Goal: Information Seeking & Learning: Learn about a topic

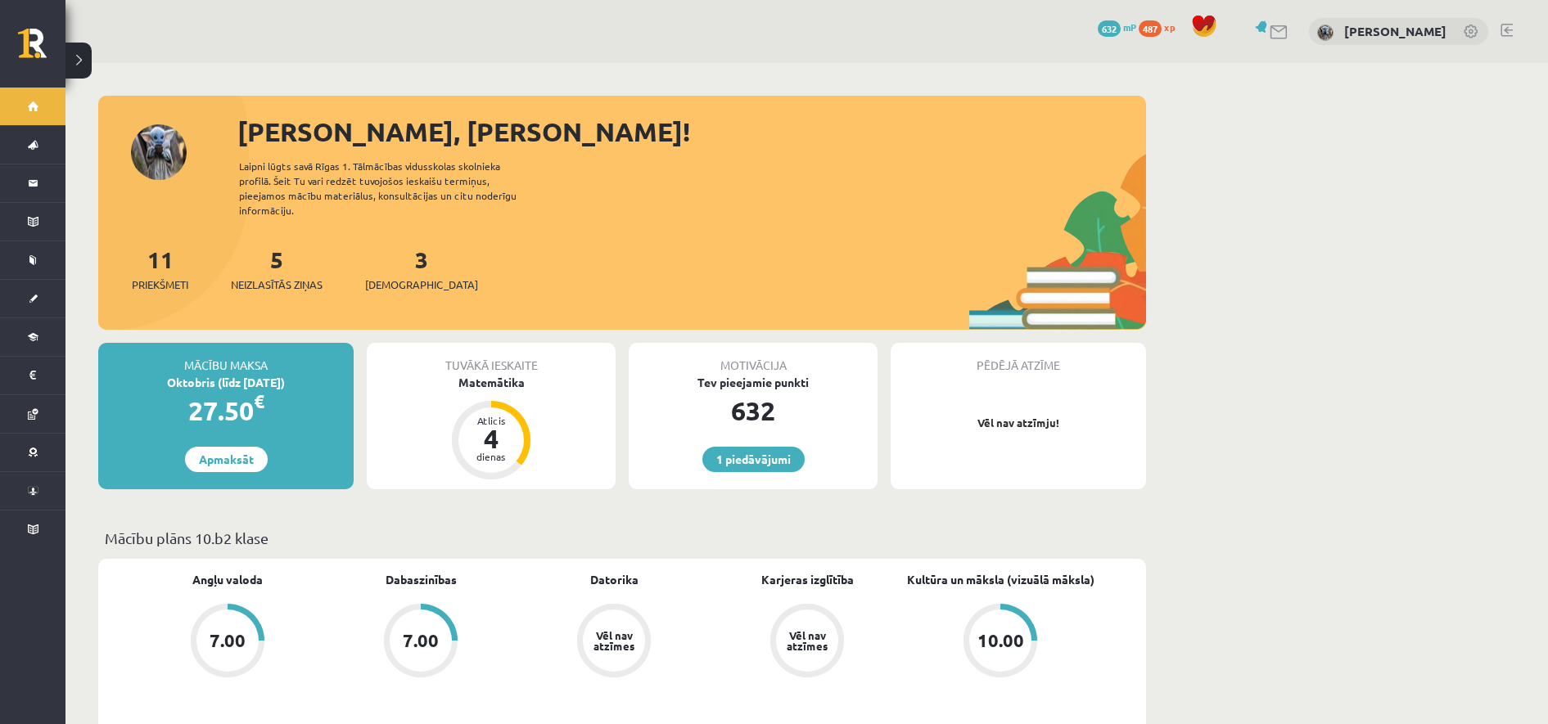
click at [518, 387] on div "Tuvākā ieskaite Matemātika Atlicis 4 dienas" at bounding box center [491, 416] width 249 height 146
drag, startPoint x: 510, startPoint y: 376, endPoint x: 503, endPoint y: 367, distance: 11.1
click at [503, 367] on div "Tuvākā ieskaite Matemātika Atlicis 4 dienas" at bounding box center [491, 416] width 249 height 146
click at [503, 374] on div "Matemātika" at bounding box center [491, 382] width 249 height 17
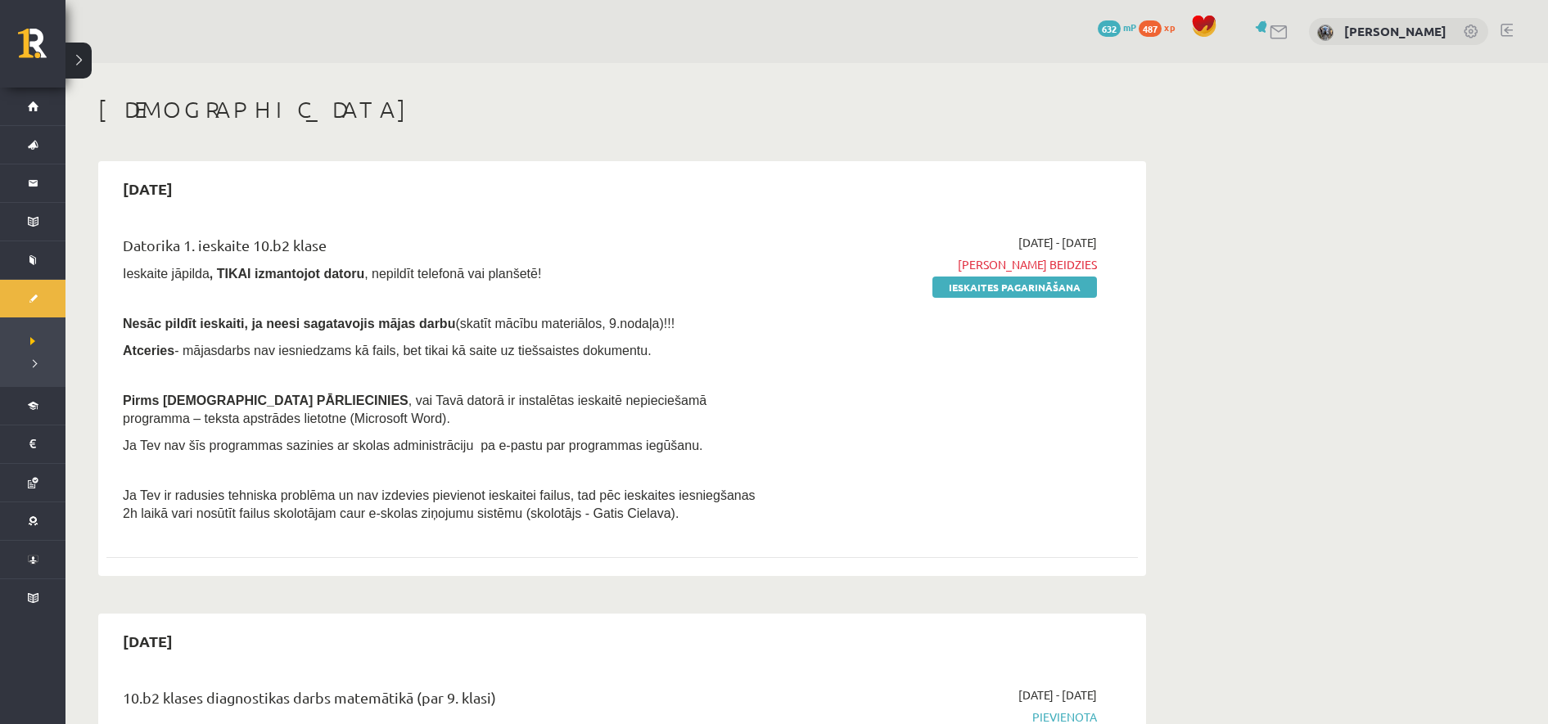
click at [783, 457] on div "2025-09-01 - 2025-09-15 Termiņš beidzies Ieskaites pagarināšana" at bounding box center [942, 382] width 333 height 297
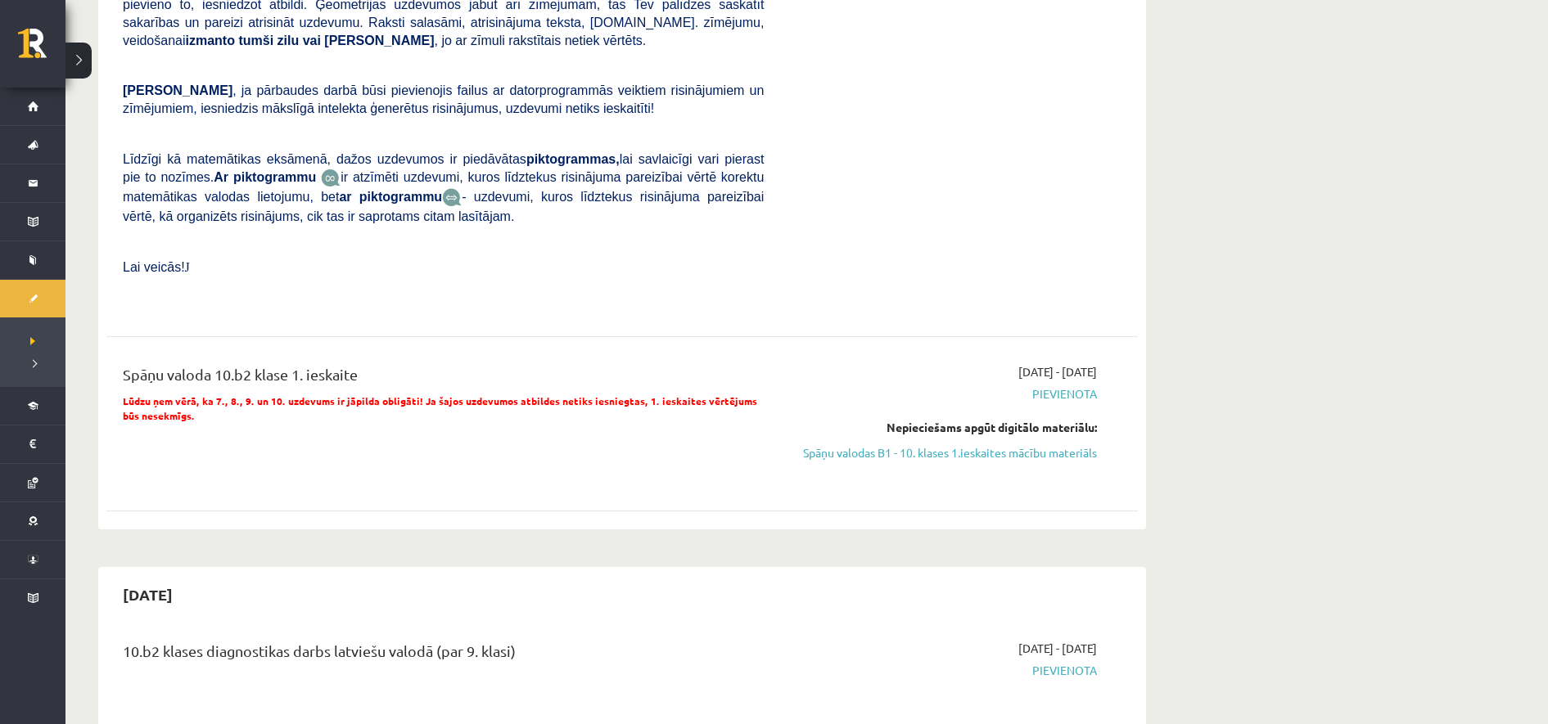
scroll to position [1061, 0]
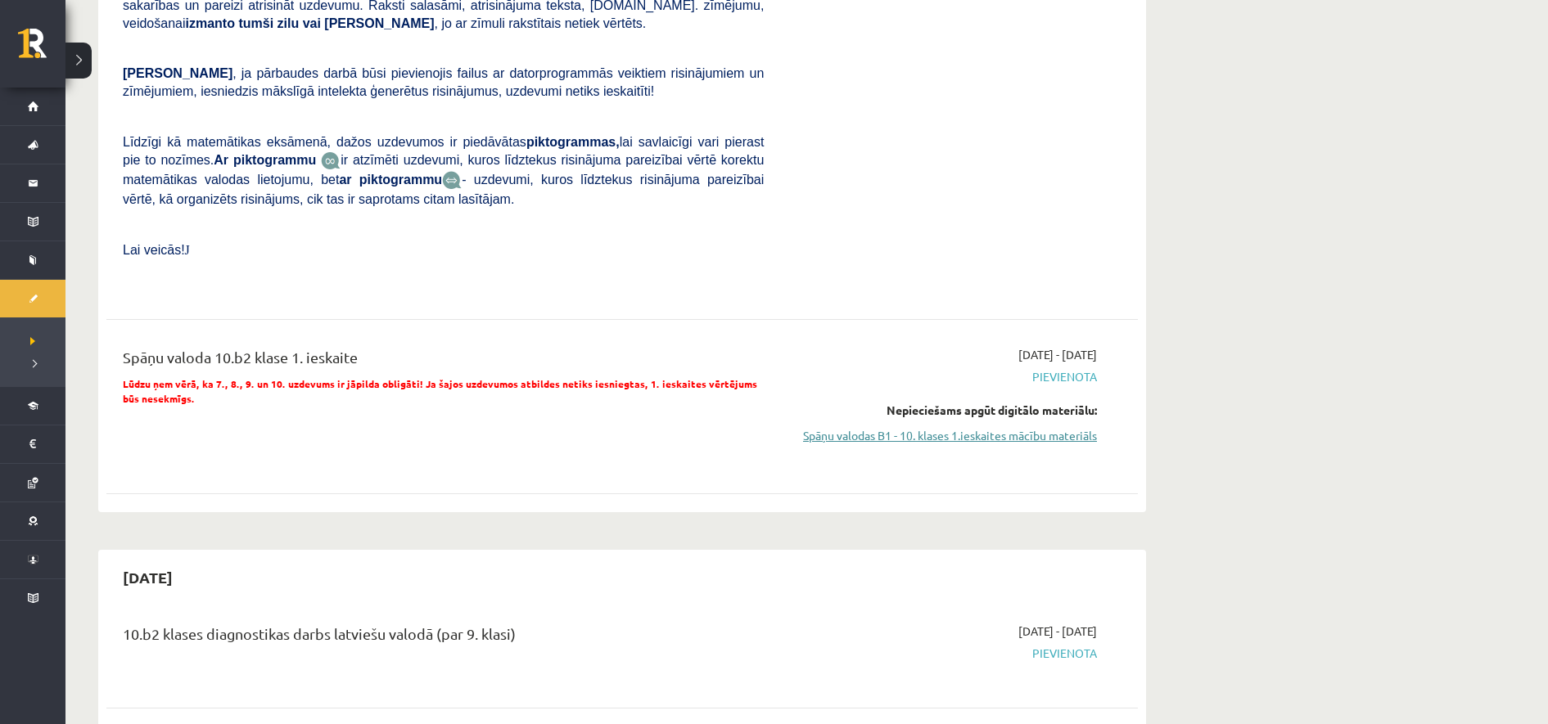
click at [907, 427] on link "Spāņu valodas B1 - 10. klases 1.ieskaites mācību materiāls" at bounding box center [942, 435] width 309 height 17
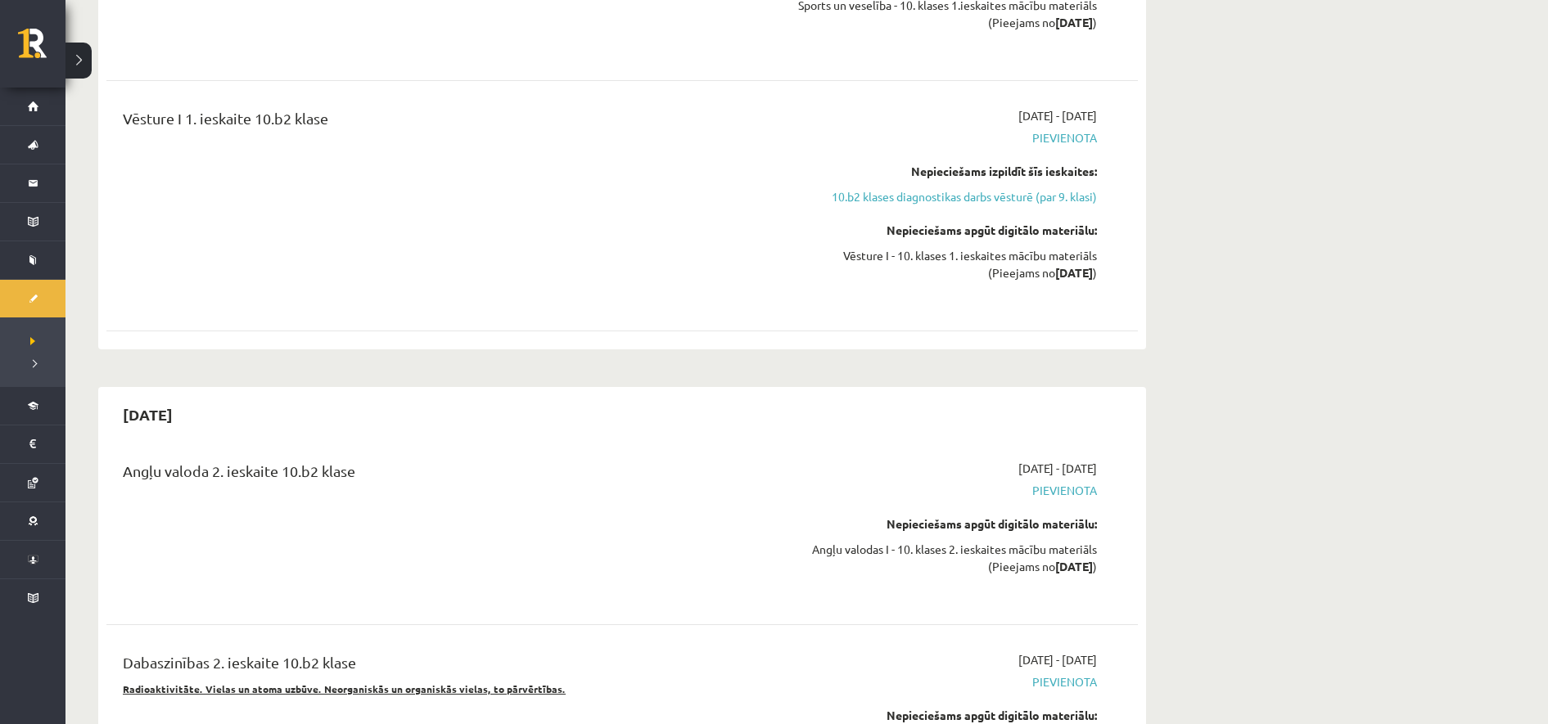
scroll to position [2433, 0]
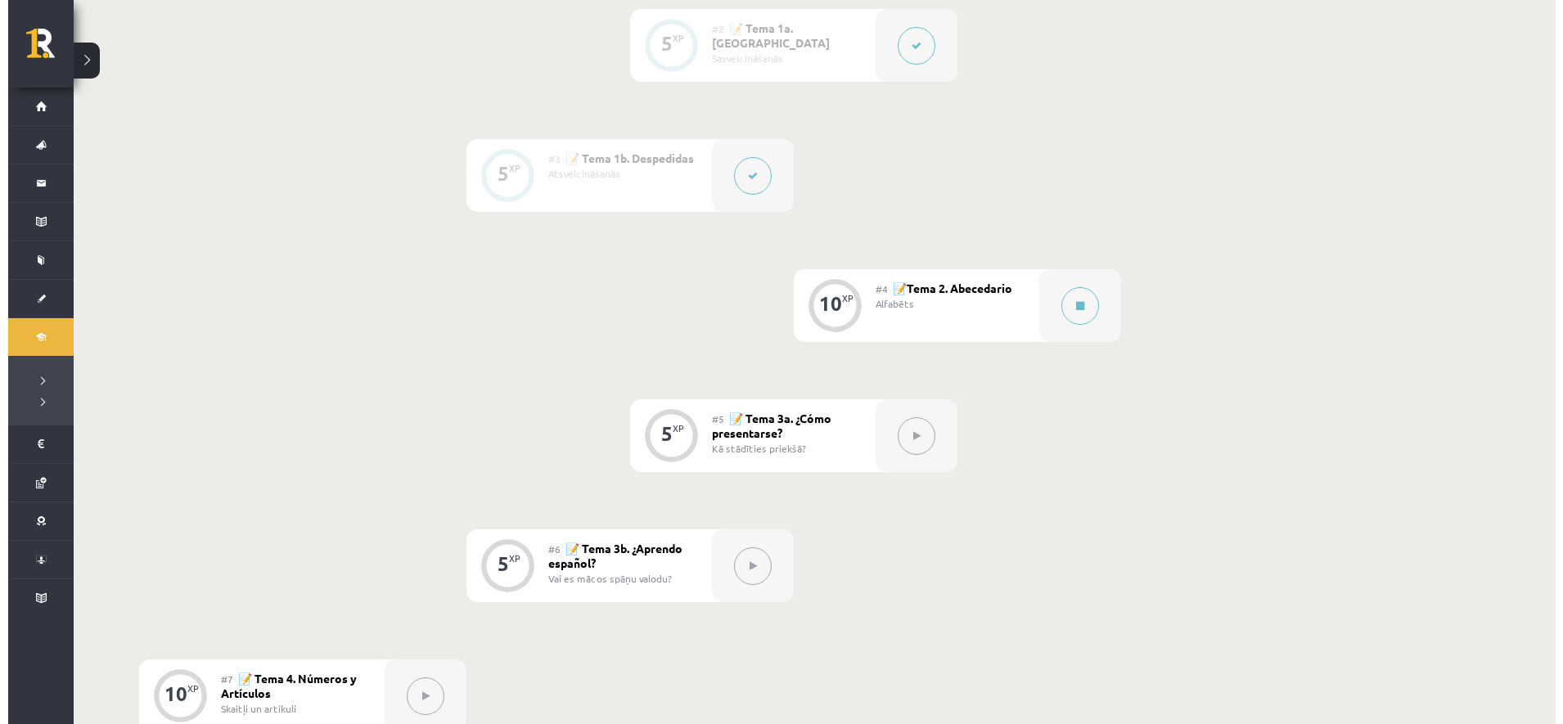
scroll to position [629, 0]
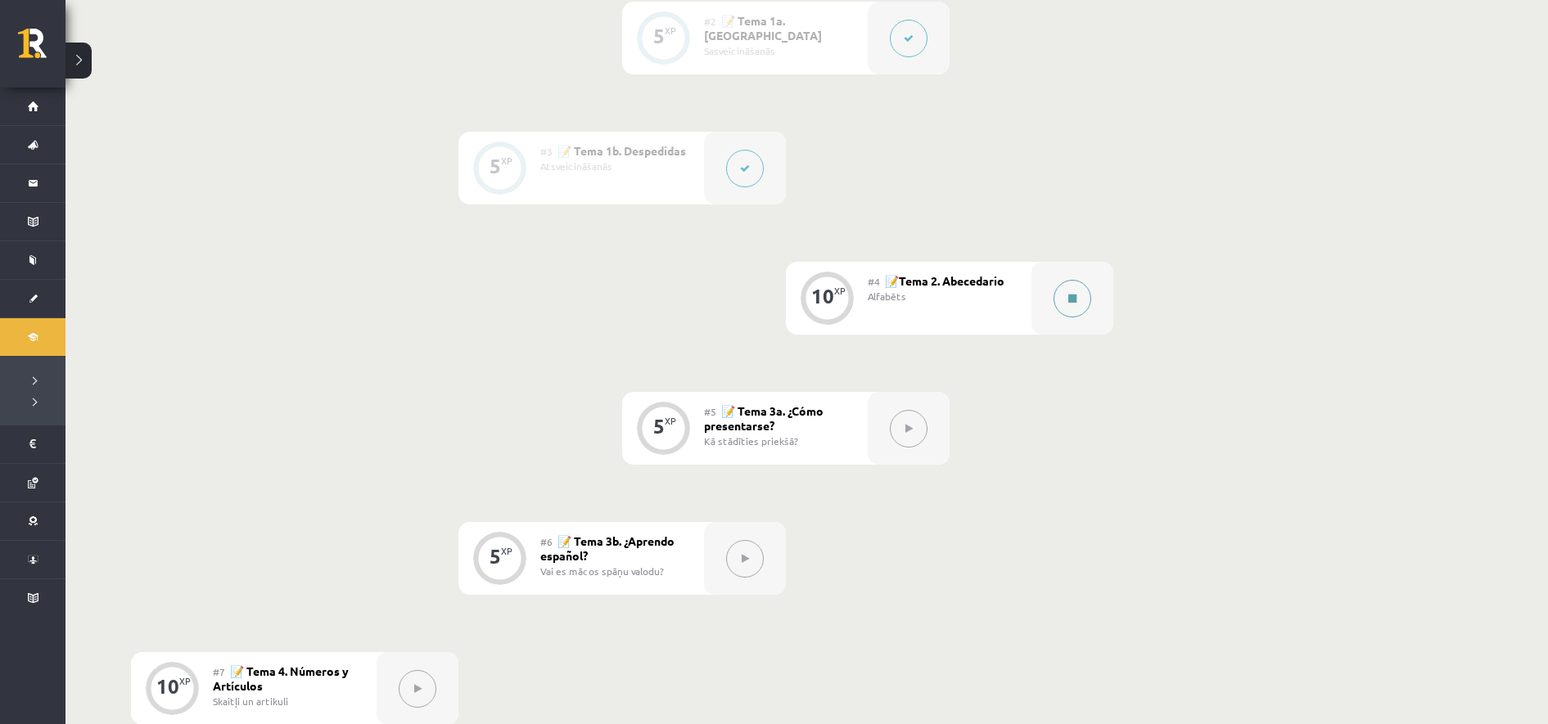
click at [1070, 316] on button at bounding box center [1072, 299] width 38 height 38
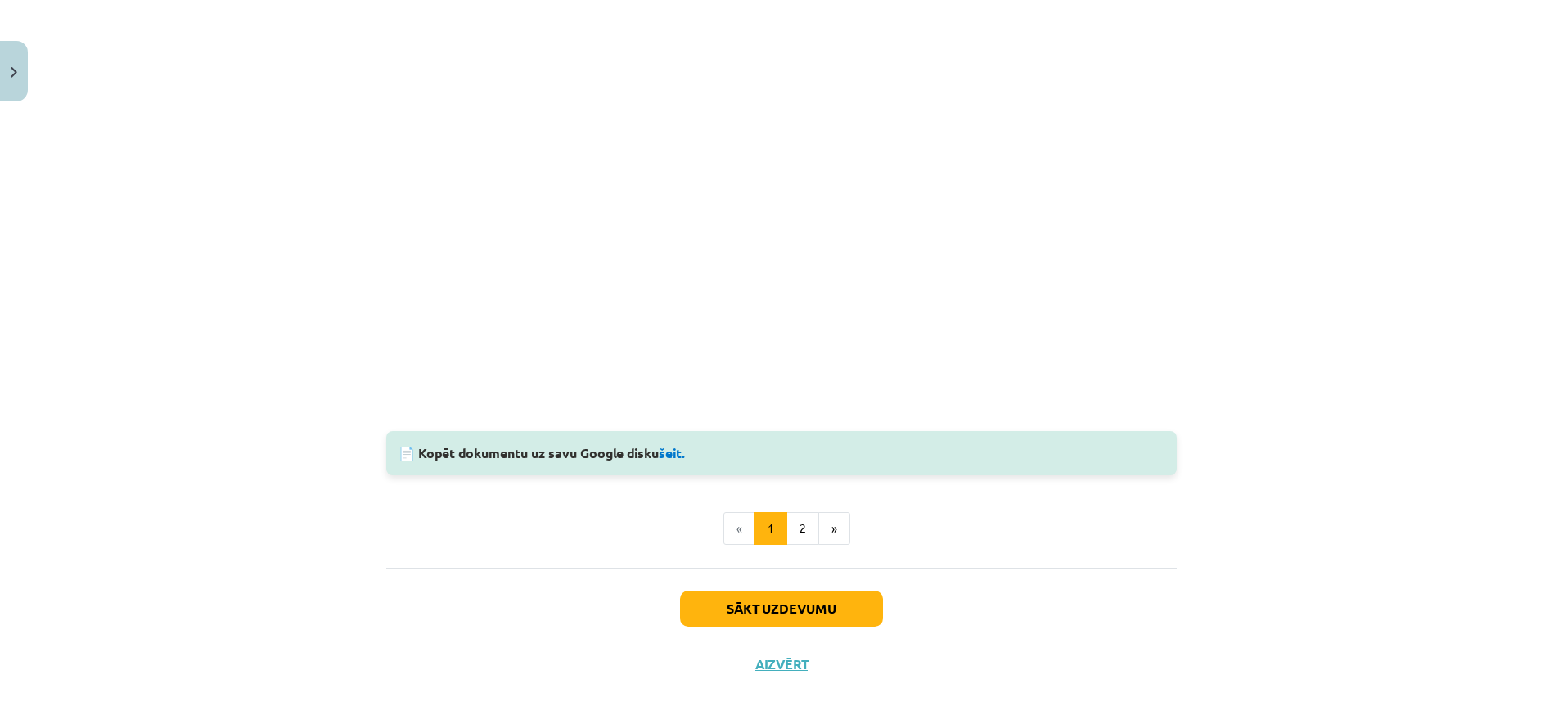
scroll to position [1355, 0]
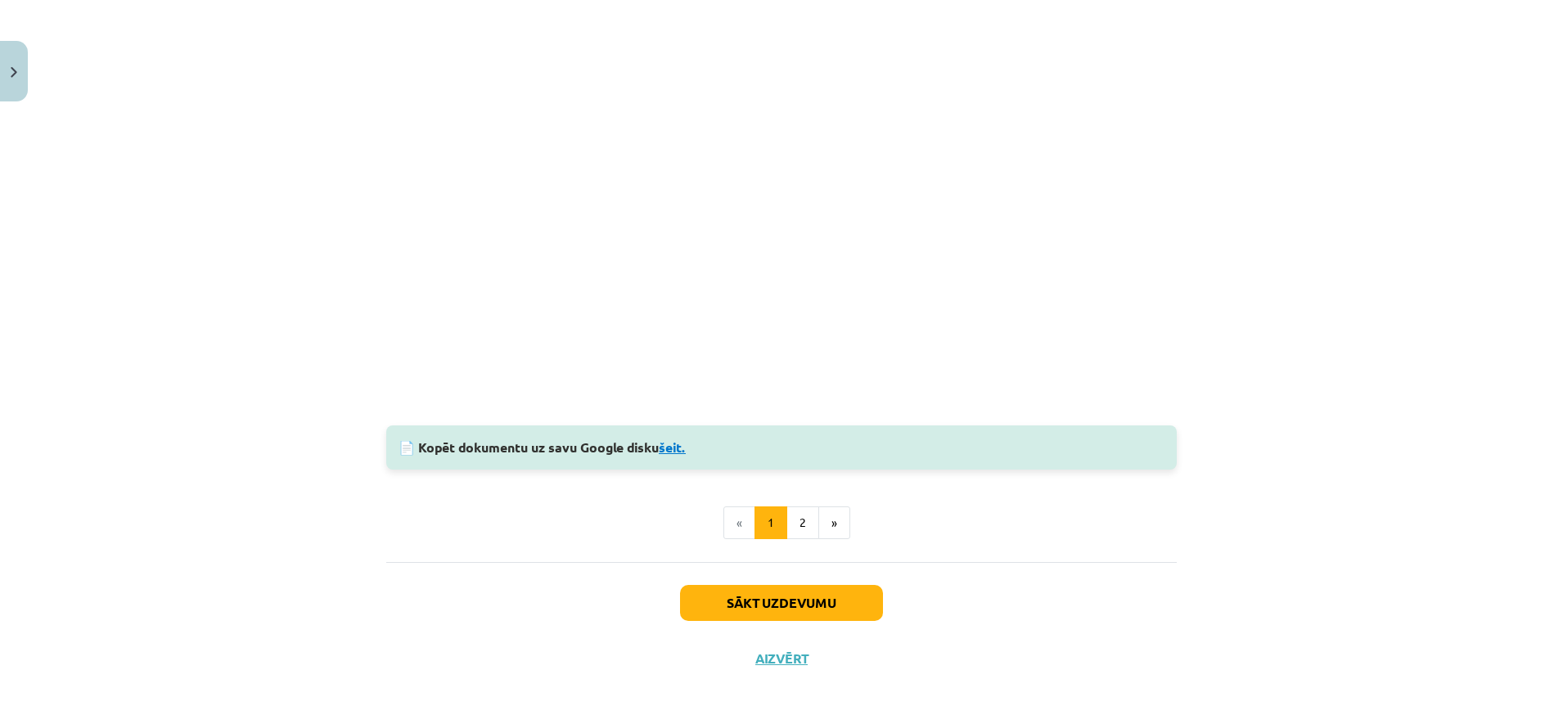
click at [671, 441] on link "šeit." at bounding box center [672, 447] width 27 height 17
click at [794, 529] on button "2" at bounding box center [802, 523] width 33 height 33
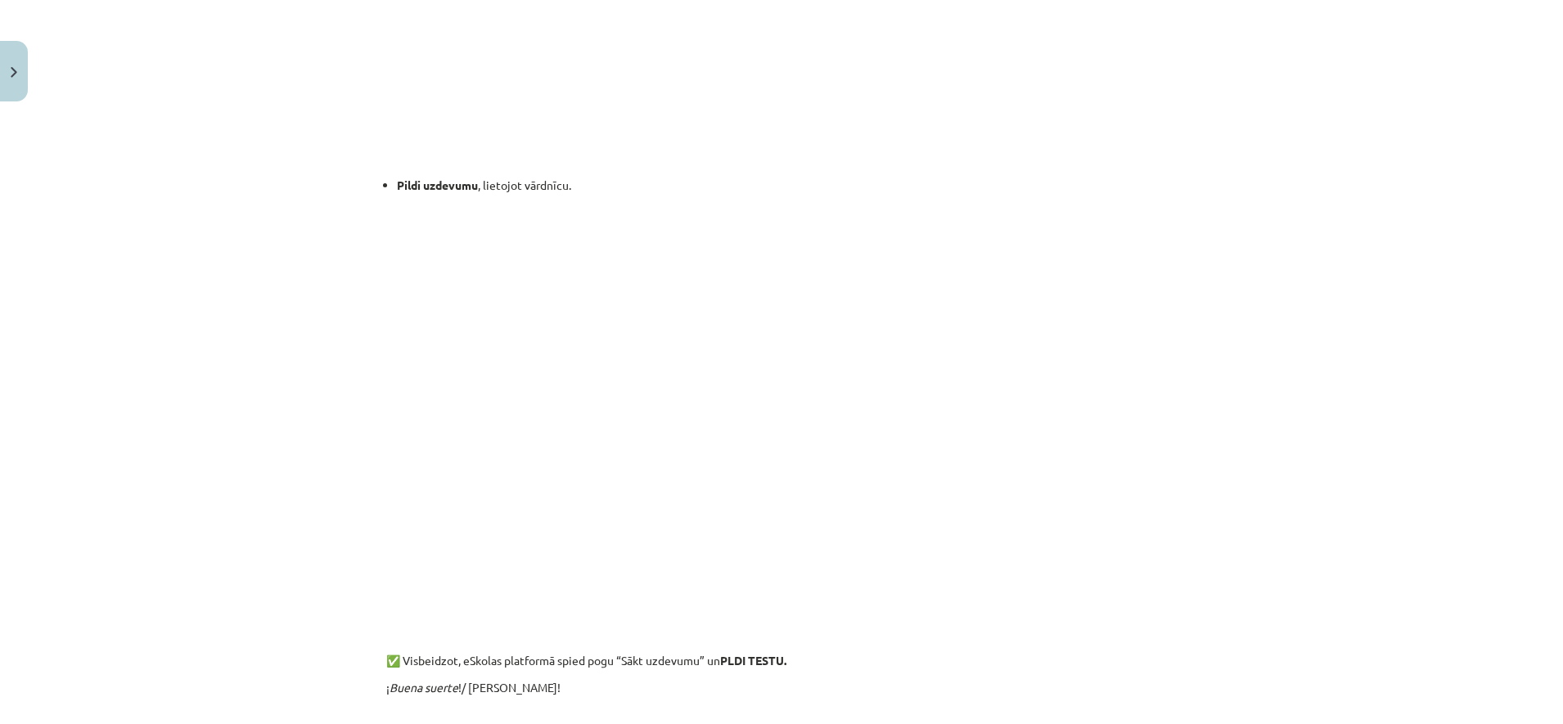
scroll to position [1110, 0]
click at [271, 484] on div "Mācību tēma: Spāņu valodas b1 - 10. klases 1.ieskaites mācību materiāls #4 📝Tem…" at bounding box center [781, 362] width 1563 height 724
click at [301, 387] on div "Mācību tēma: Spāņu valodas b1 - 10. klases 1.ieskaites mācību materiāls #4 📝Tem…" at bounding box center [781, 362] width 1563 height 724
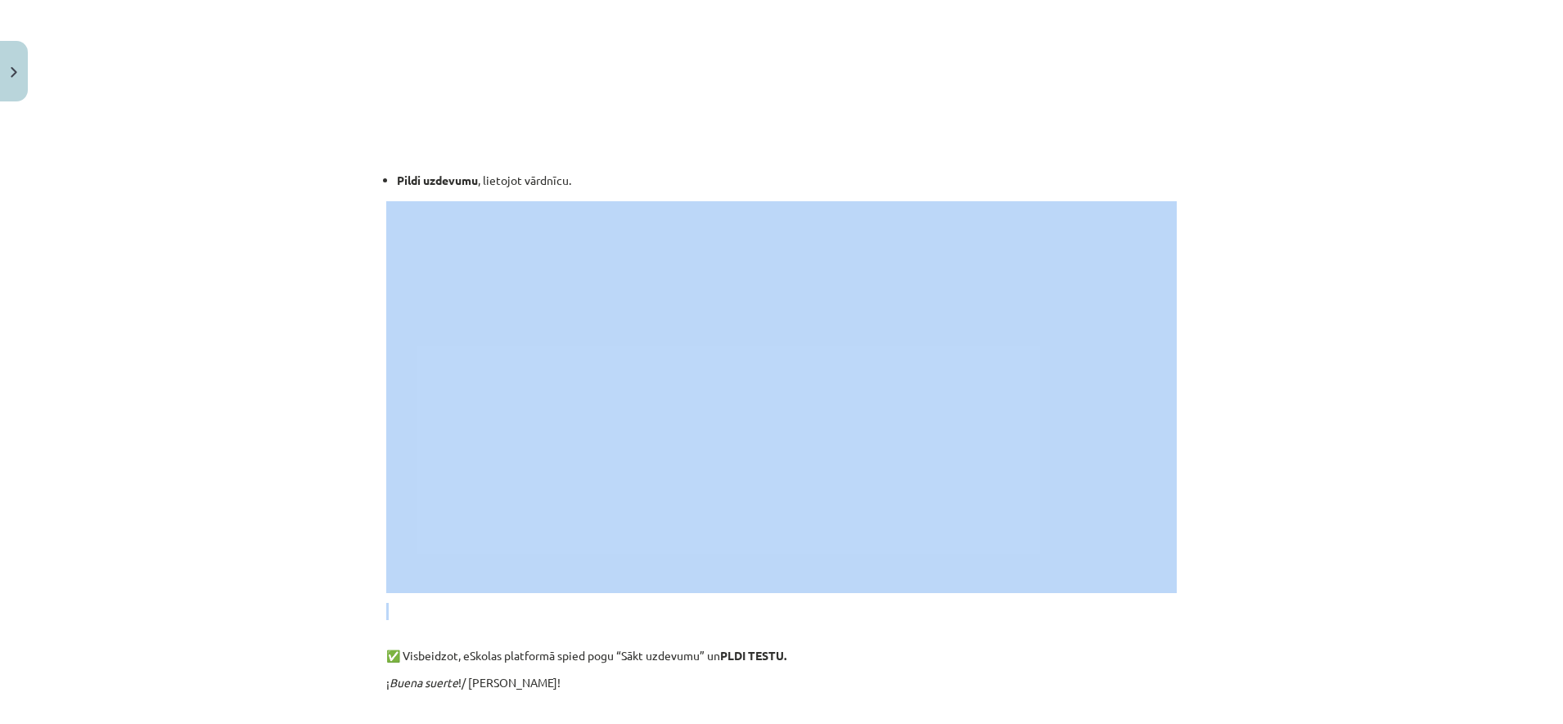
click at [301, 387] on div "Mācību tēma: Spāņu valodas b1 - 10. klases 1.ieskaites mācību materiāls #4 📝Tem…" at bounding box center [781, 362] width 1563 height 724
click at [1191, 349] on div "Mācību tēma: Spāņu valodas b1 - 10. klases 1.ieskaites mācību materiāls #4 📝Tem…" at bounding box center [781, 362] width 1563 height 724
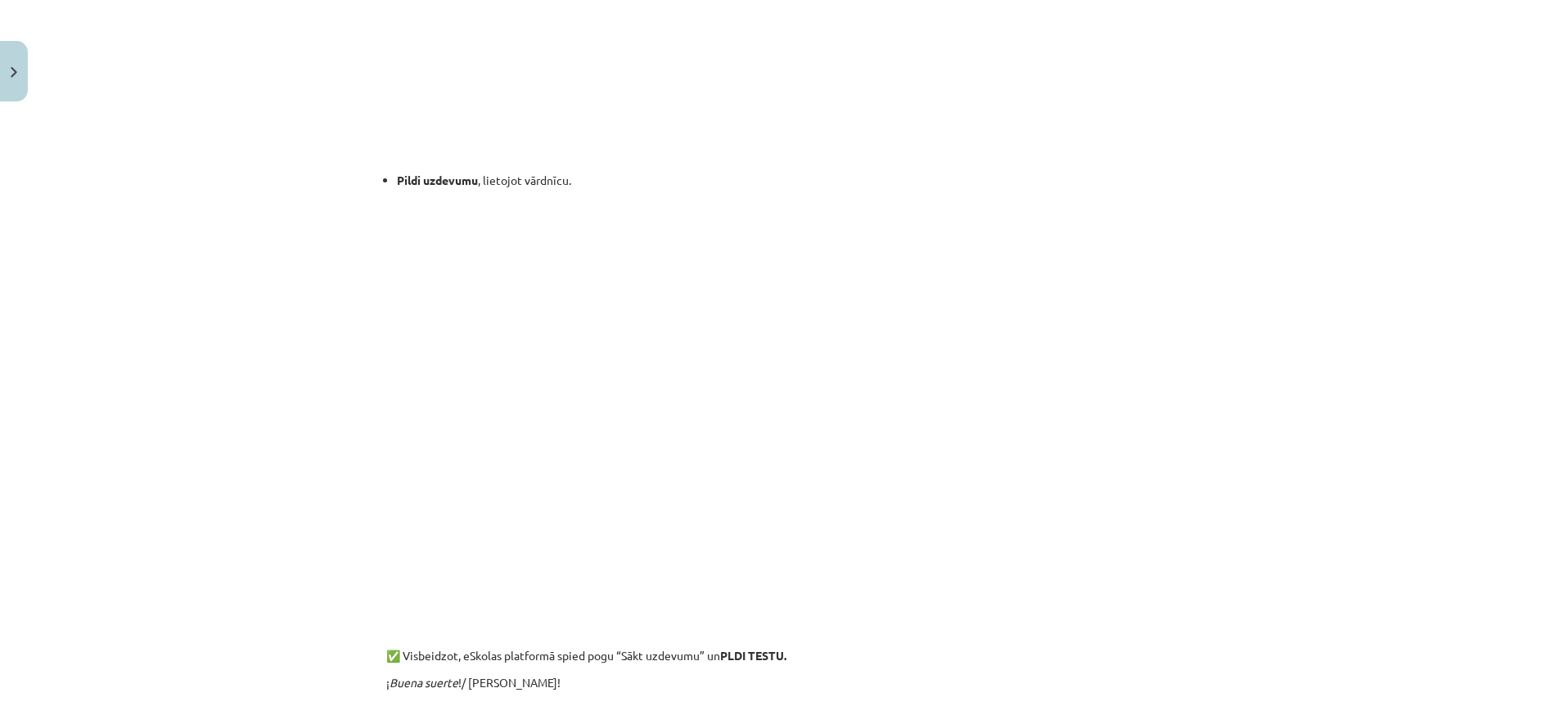
click at [271, 411] on div "Mācību tēma: Spāņu valodas b1 - 10. klases 1.ieskaites mācību materiāls #4 📝Tem…" at bounding box center [781, 362] width 1563 height 724
click at [359, 569] on div "Mācību tēma: Spāņu valodas b1 - 10. klases 1.ieskaites mācību materiāls #4 📝Tem…" at bounding box center [781, 362] width 1563 height 724
click at [291, 438] on div "Mācību tēma: Spāņu valodas b1 - 10. klases 1.ieskaites mācību materiāls #4 📝Tem…" at bounding box center [781, 362] width 1563 height 724
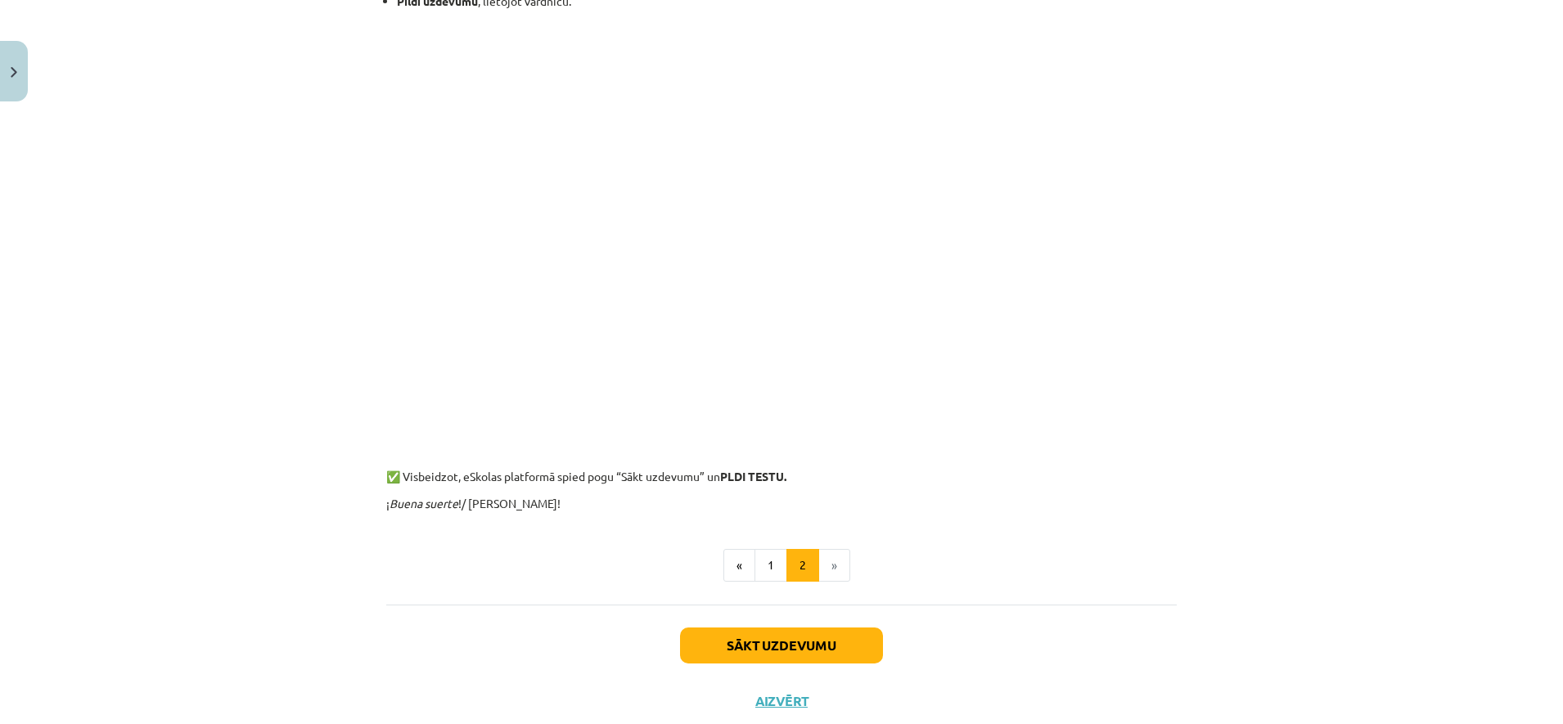
scroll to position [1336, 0]
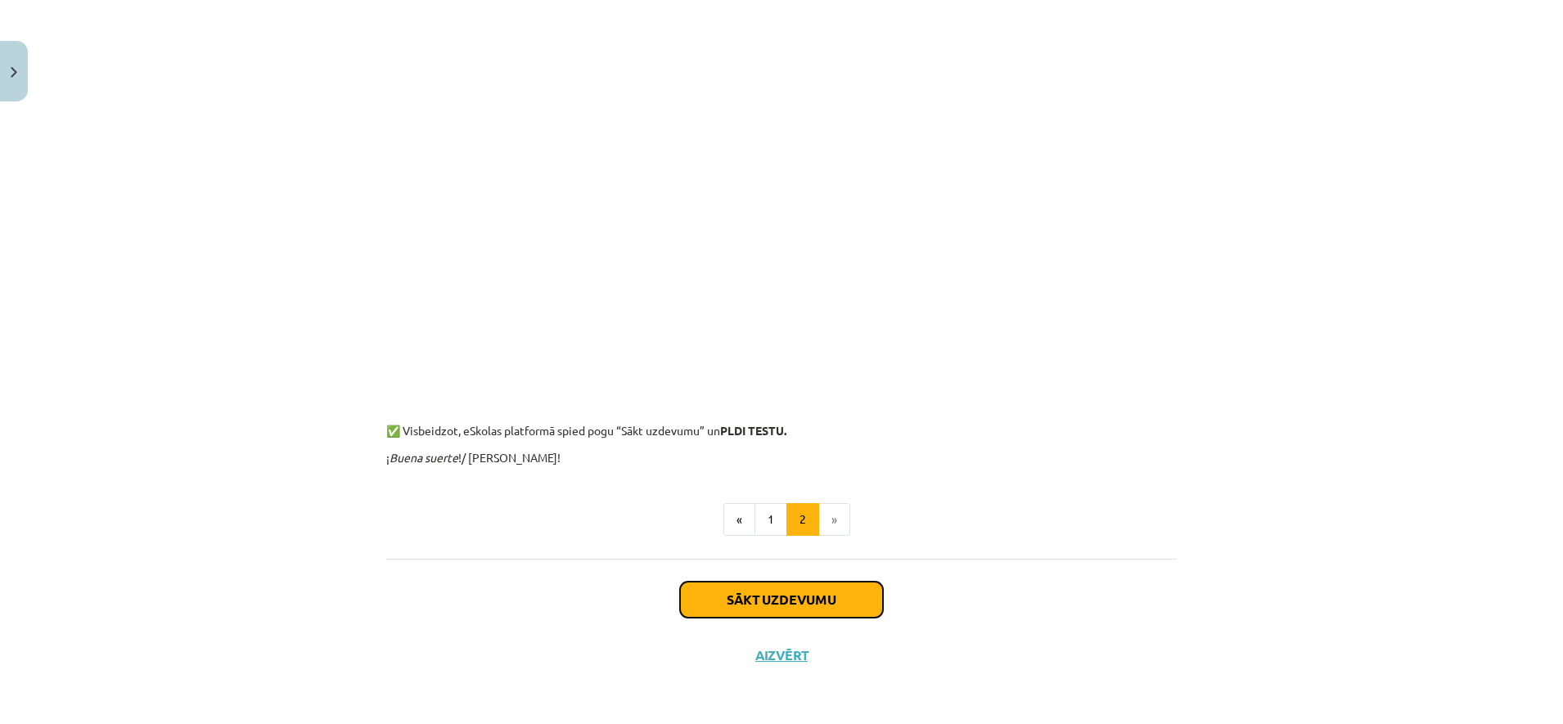
click at [759, 592] on button "Sākt uzdevumu" at bounding box center [781, 600] width 203 height 36
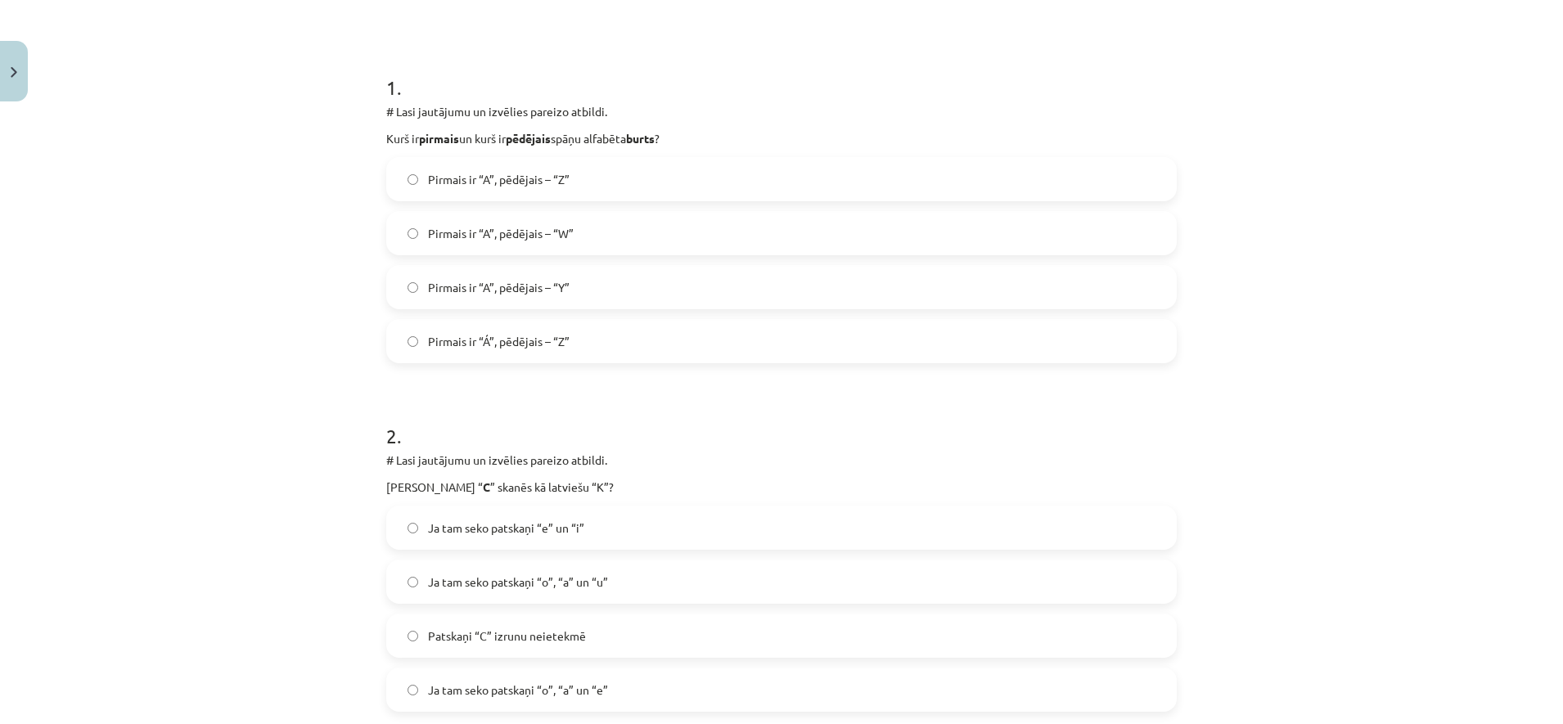
scroll to position [41, 0]
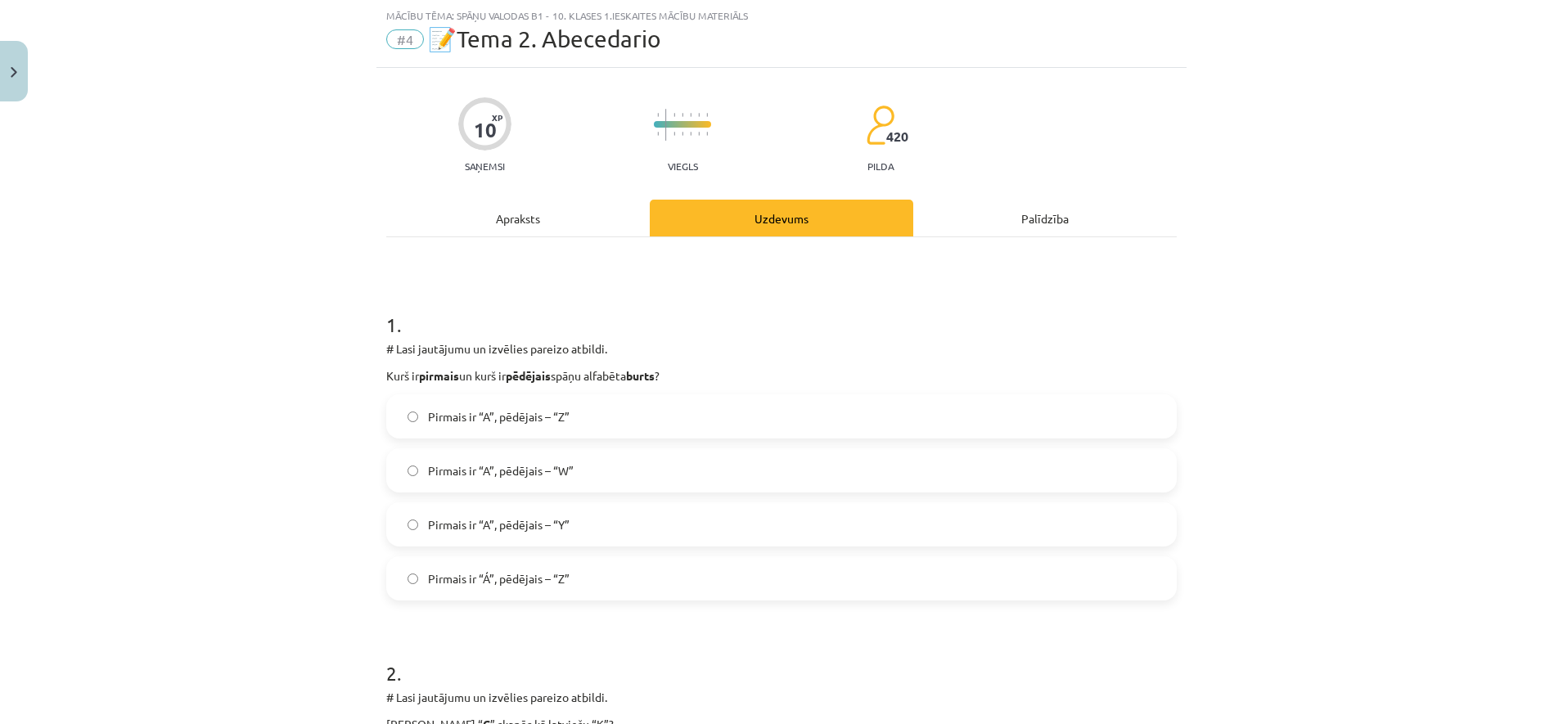
click at [643, 408] on label "Pirmais ir “A”, pēdējais – “Z”" at bounding box center [781, 416] width 787 height 41
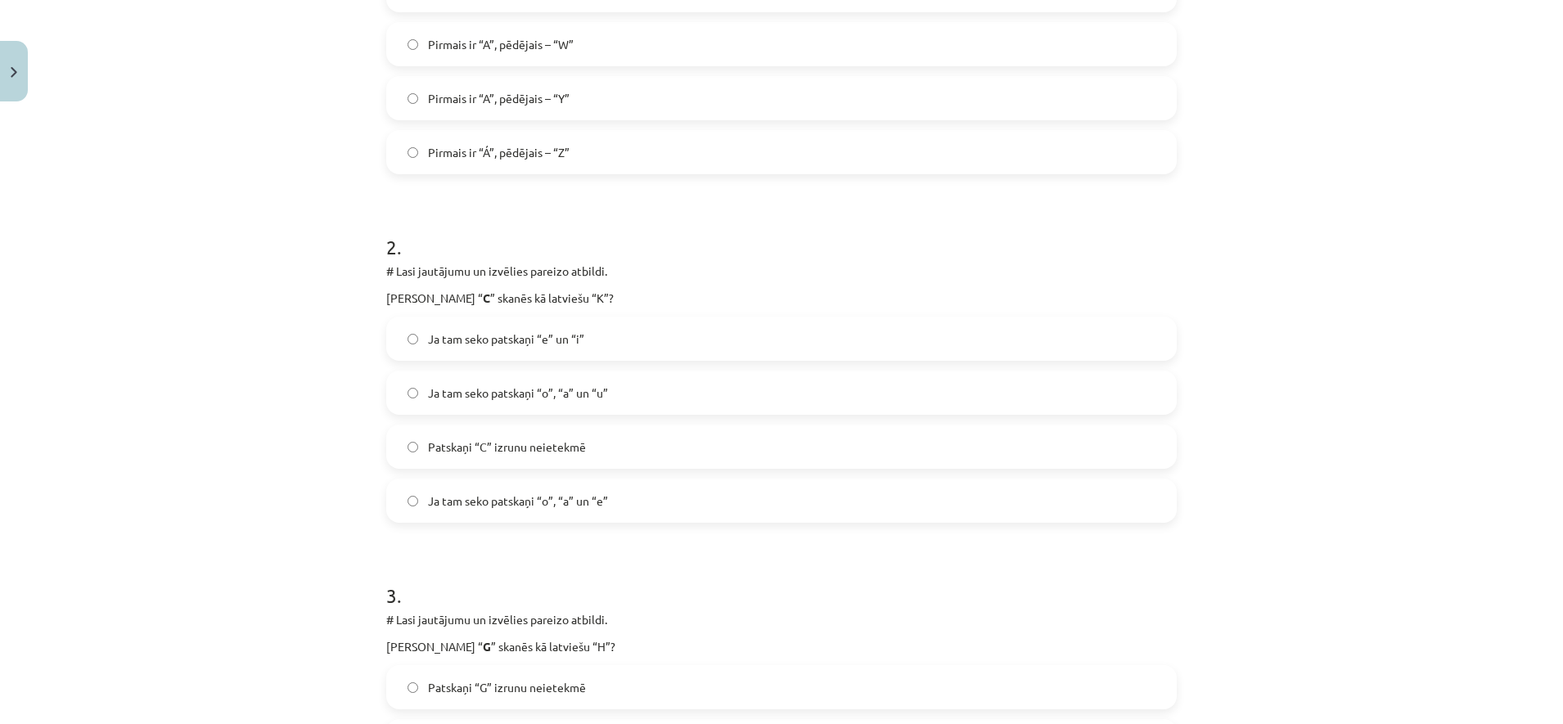
scroll to position [478, 0]
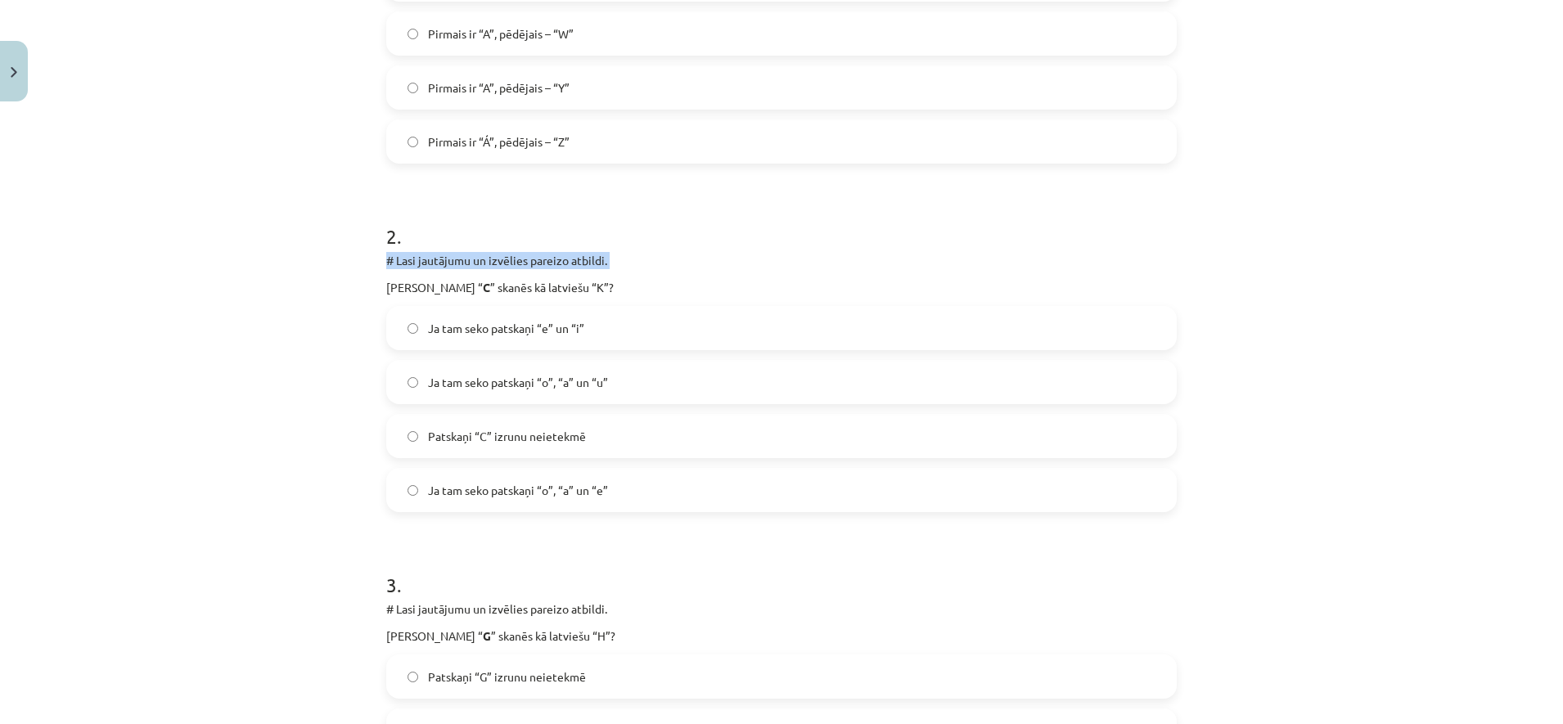
drag, startPoint x: 377, startPoint y: 265, endPoint x: 372, endPoint y: 278, distance: 14.0
click at [269, 299] on div "Mācību tēma: Spāņu valodas b1 - 10. klases 1.ieskaites mācību materiāls #4 📝Tem…" at bounding box center [781, 362] width 1563 height 724
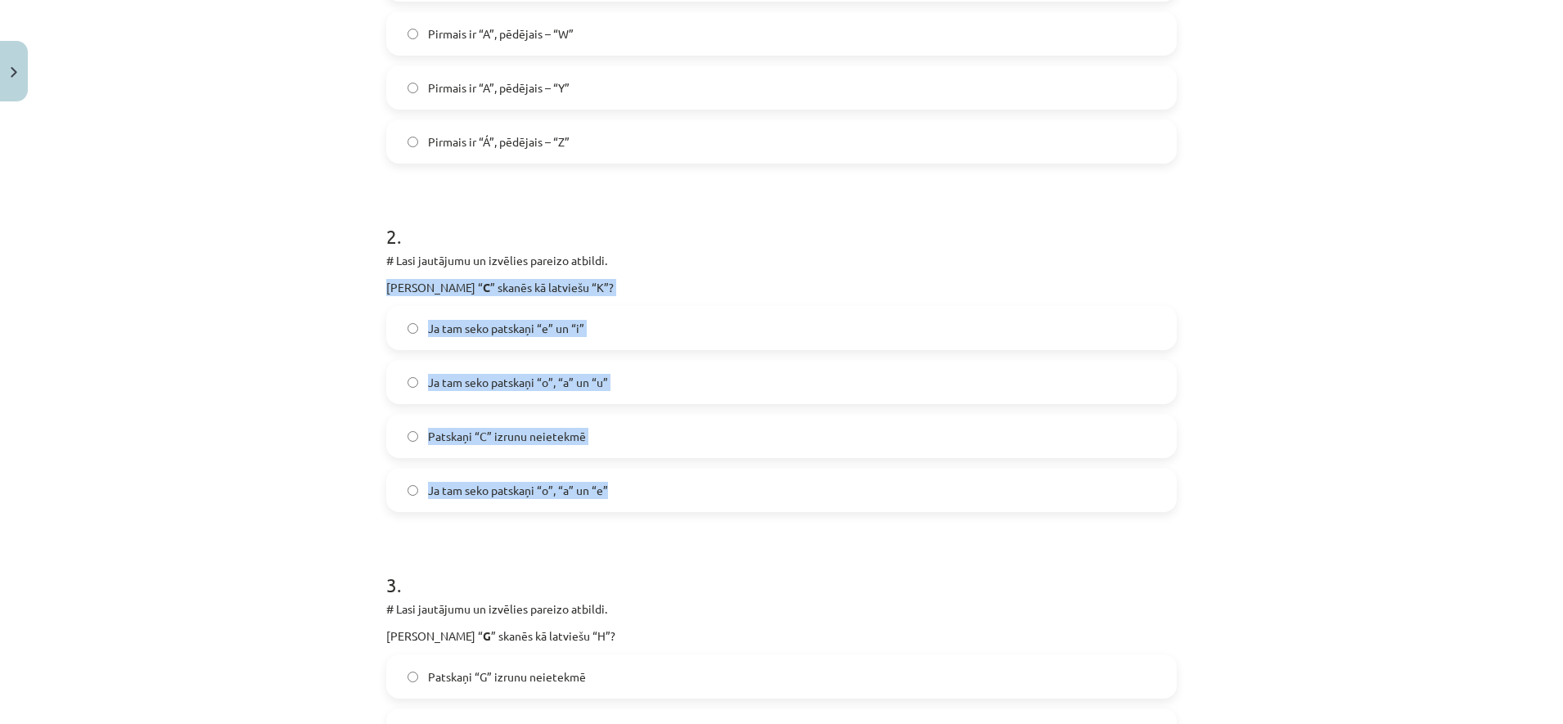
drag, startPoint x: 379, startPoint y: 286, endPoint x: 711, endPoint y: 484, distance: 386.8
click at [711, 484] on div "2 . # Lasi jautājumu un izvēlies pareizo atbildi. Kad burts “ C ” skanēs kā [DE…" at bounding box center [781, 354] width 791 height 316
copy div "[PERSON_NAME] “ C ” skanēs kā latviešu “K”? Ja tam seko patskaņi “e” un “i” Ja …"
click at [330, 277] on div "Mācību tēma: Spāņu valodas b1 - 10. klases 1.ieskaites mācību materiāls #4 📝Tem…" at bounding box center [781, 362] width 1563 height 724
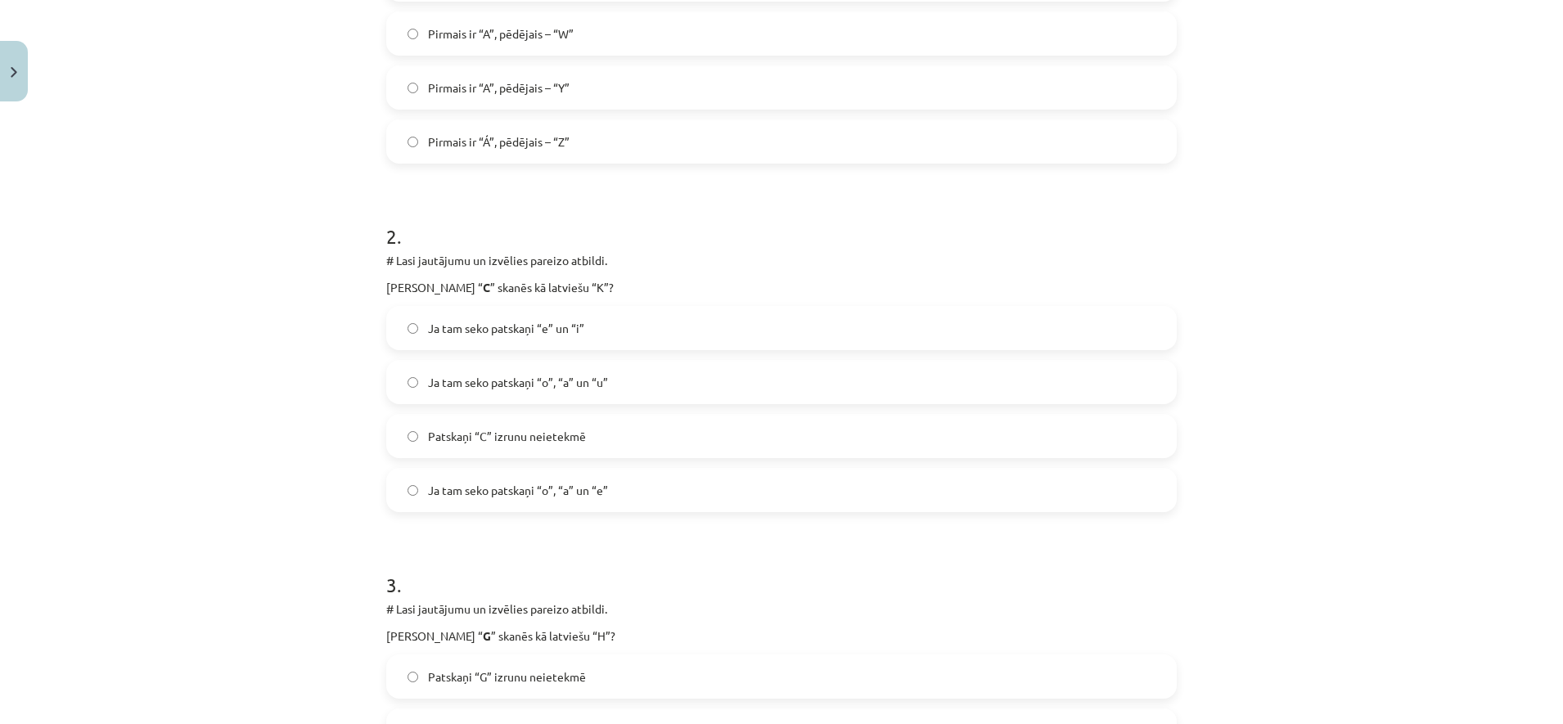
click at [531, 402] on label "Ja tam seko patskaņi “o”, “a” un “u”" at bounding box center [781, 382] width 787 height 41
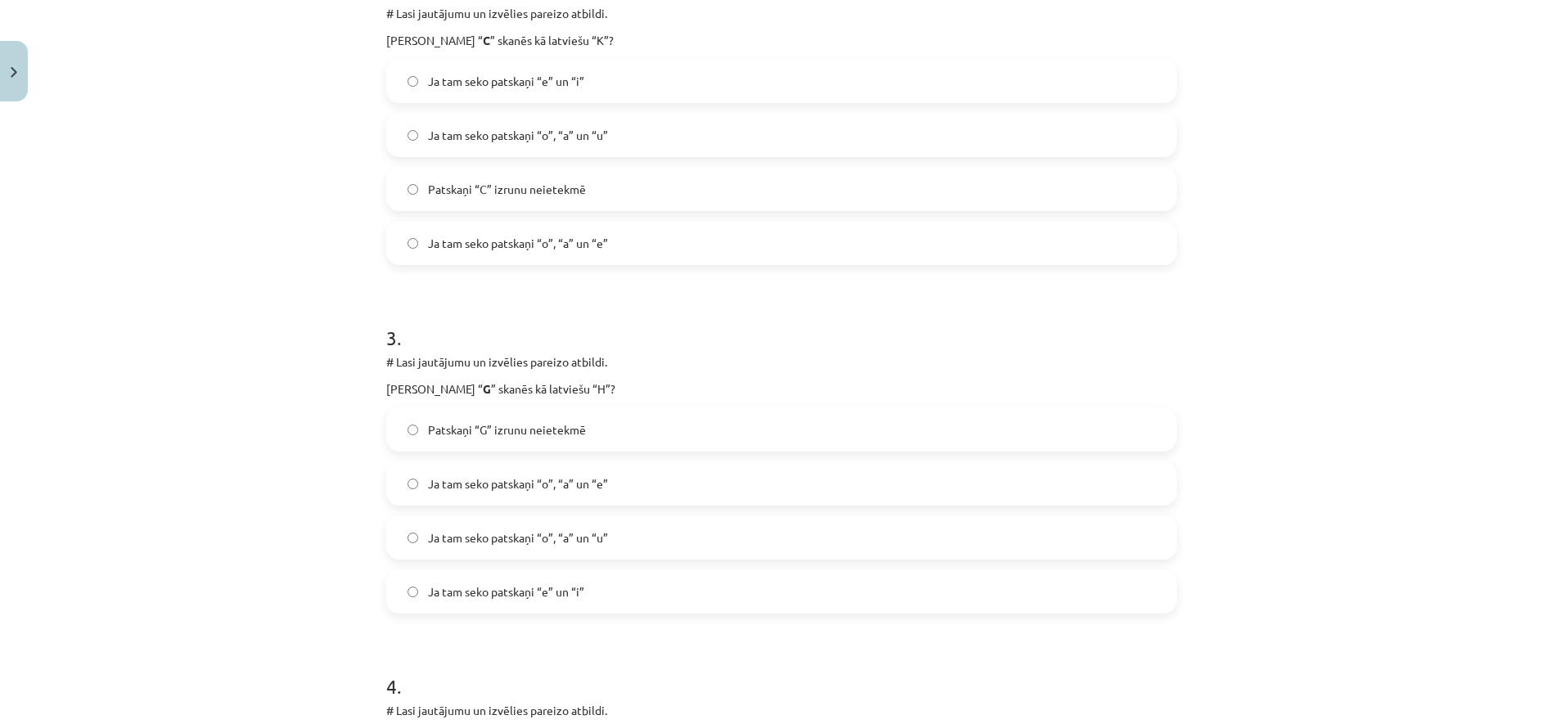
scroll to position [740, 0]
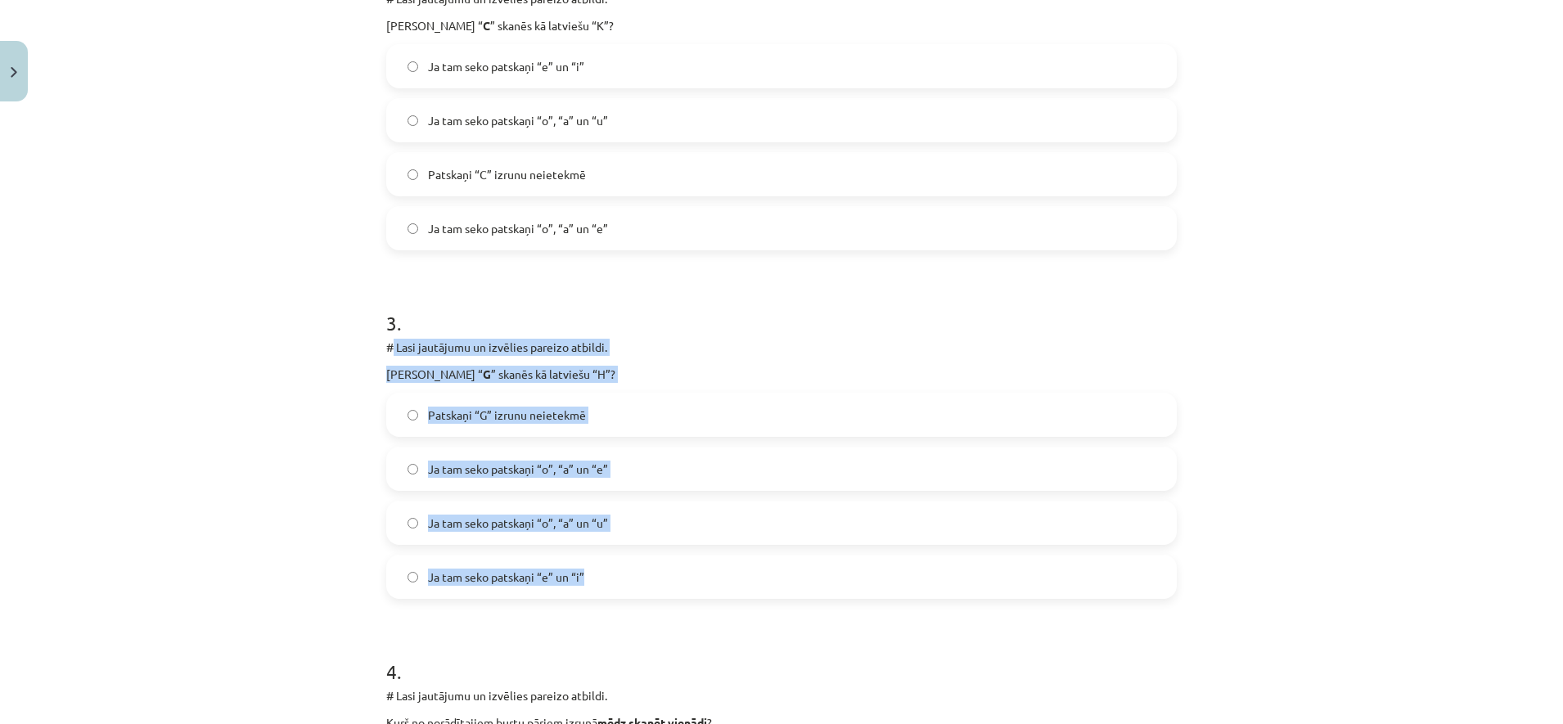
drag, startPoint x: 385, startPoint y: 354, endPoint x: 778, endPoint y: 557, distance: 442.9
click at [778, 557] on div "3 . # Lasi jautājumu un izvēlies pareizo atbildi. Kad burts “ G ” skanēs kā [DE…" at bounding box center [781, 441] width 791 height 316
copy div "Lasi jautājumu un izvēlies pareizo atbildi. Kad burts “ G ” skanēs kā [DEMOGRAP…"
click at [294, 519] on div "Mācību tēma: Spāņu valodas b1 - 10. klases 1.ieskaites mācību materiāls #4 📝Tem…" at bounding box center [781, 362] width 1563 height 724
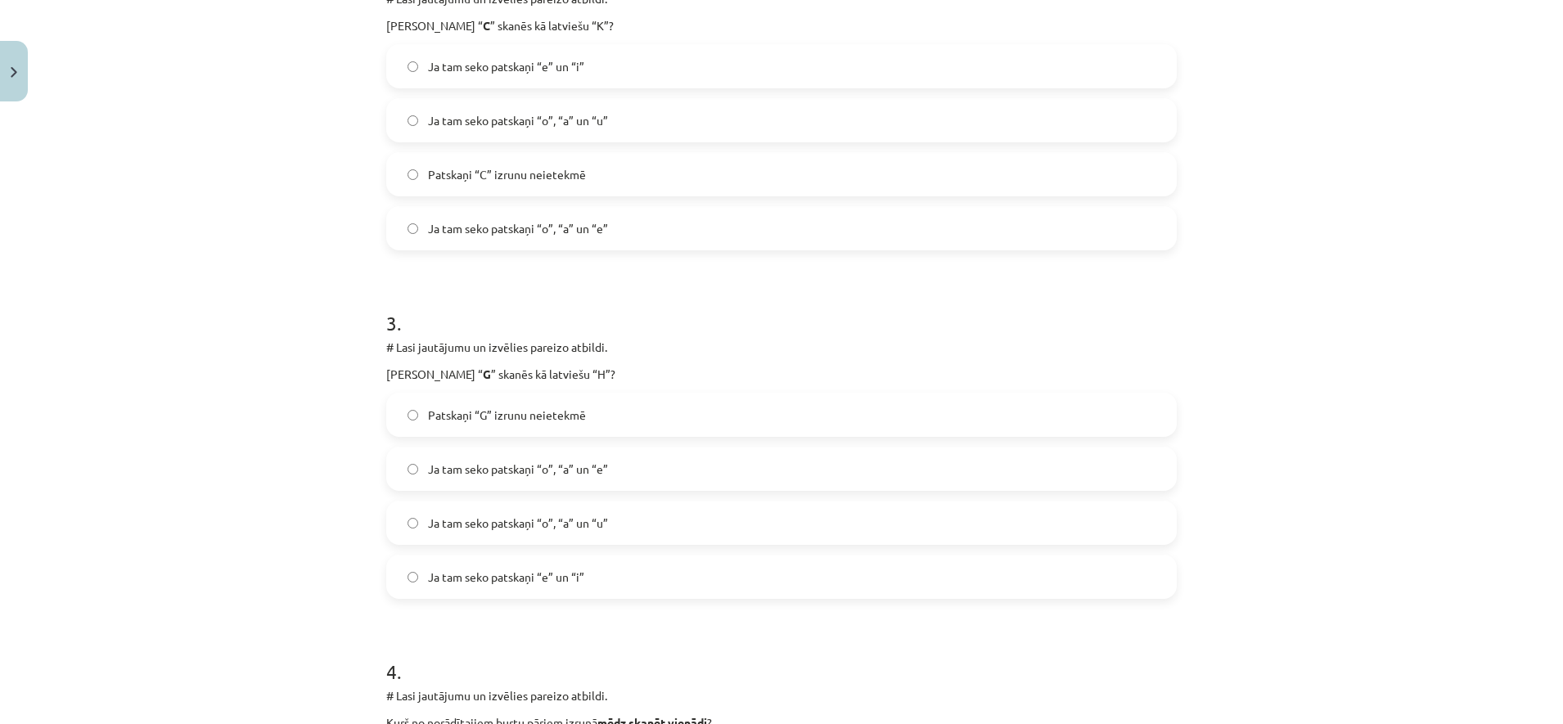
click at [522, 580] on span "Ja tam seko patskaņi “e” un “i”" at bounding box center [506, 577] width 156 height 17
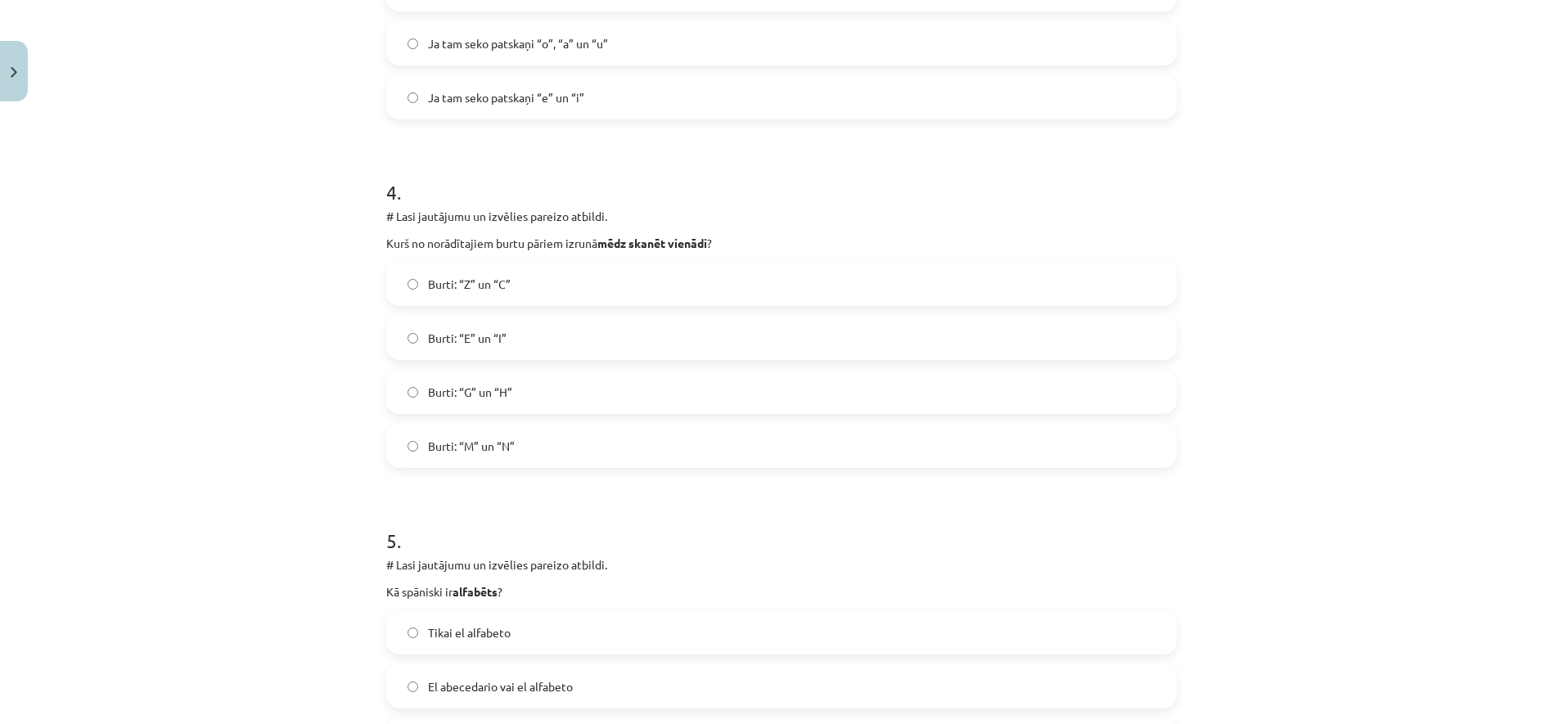
scroll to position [1243, 0]
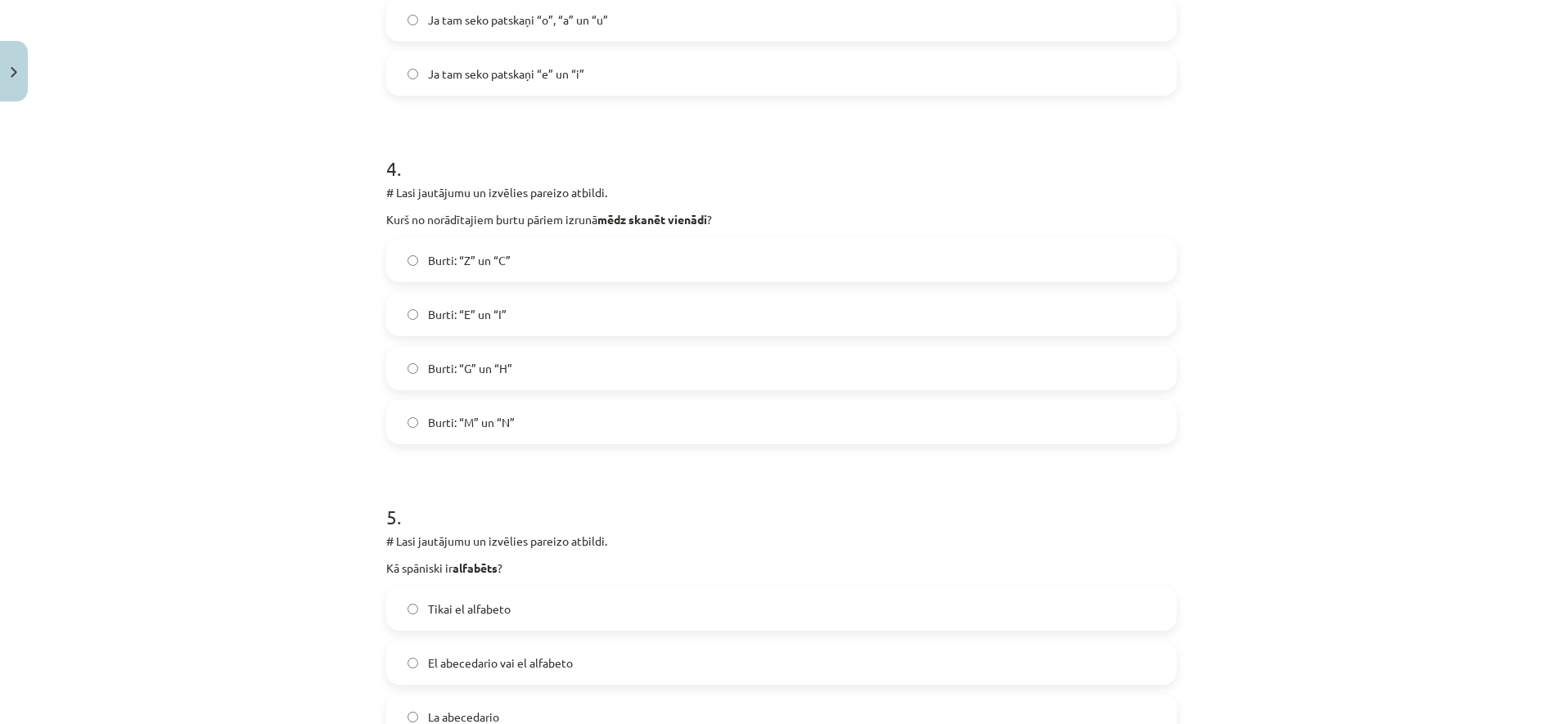
click at [550, 369] on label "Burti: “G” un “H”" at bounding box center [781, 368] width 787 height 41
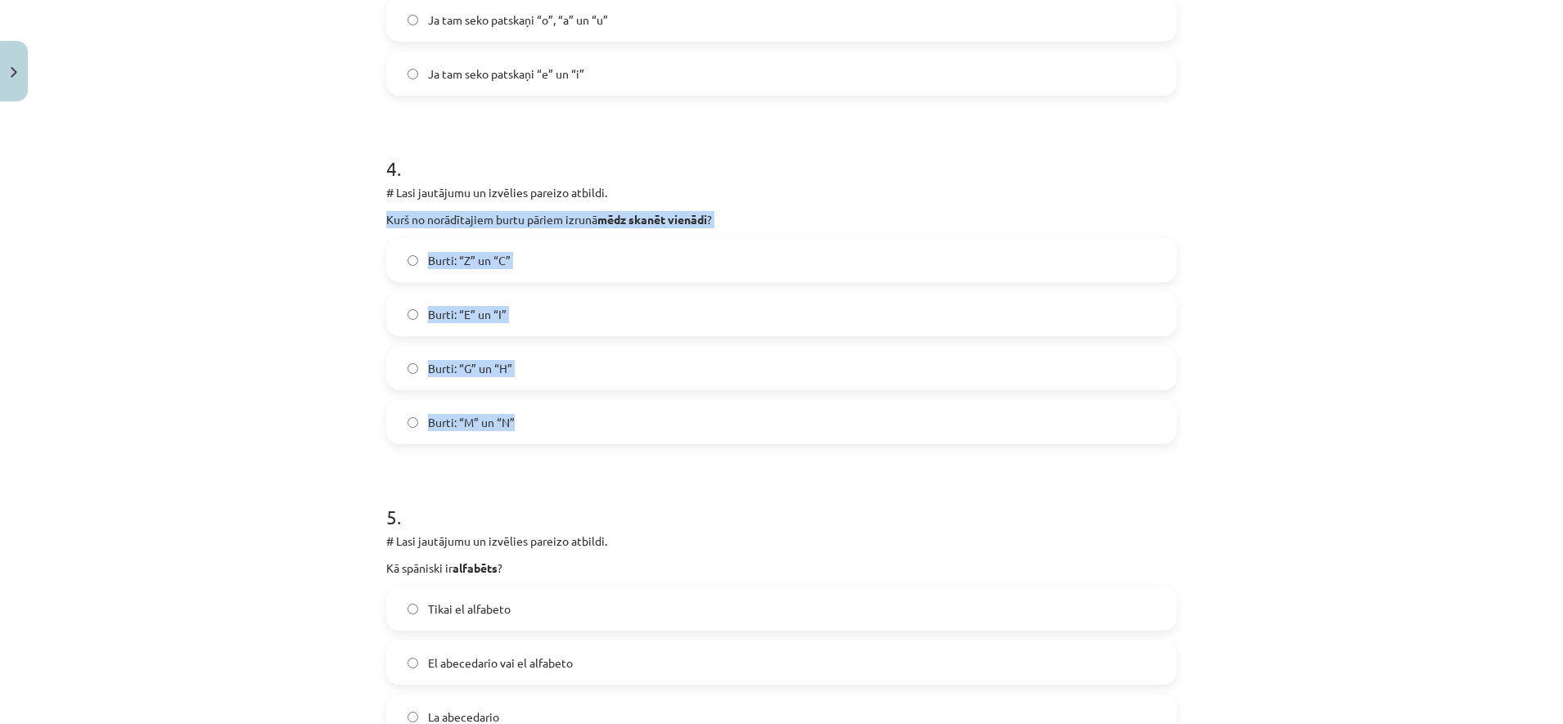
drag, startPoint x: 340, startPoint y: 201, endPoint x: 800, endPoint y: 415, distance: 507.5
click at [800, 415] on div "Mācību tēma: Spāņu valodas b1 - 10. klases 1.ieskaites mācību materiāls #4 📝Tem…" at bounding box center [781, 362] width 1563 height 724
copy div "Kurš no norādītajiem burtu pāriem izrunā mēdz skanēt vienādi ? [PERSON_NAME]: “…"
click at [489, 259] on span "Burti: “Z” un “C”" at bounding box center [469, 260] width 83 height 17
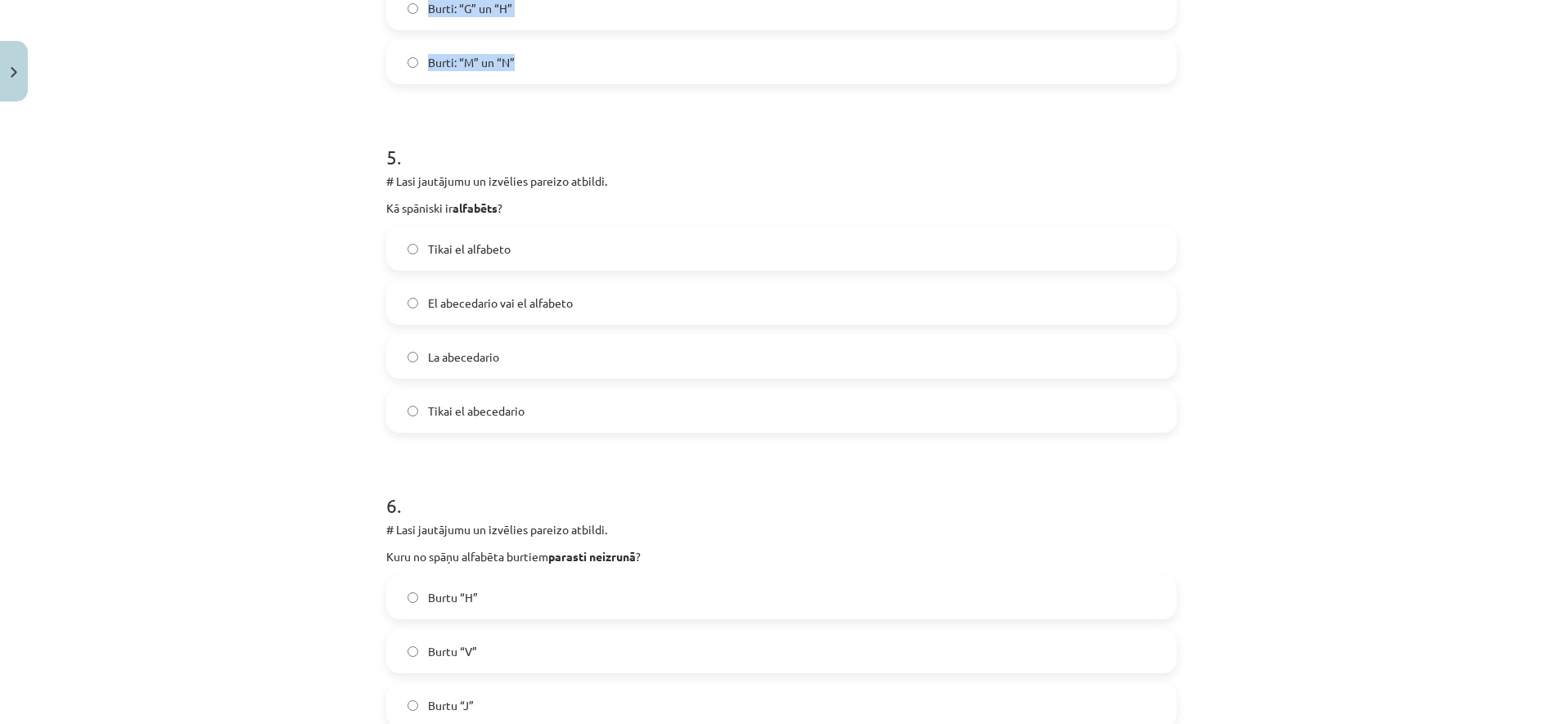
scroll to position [1623, 0]
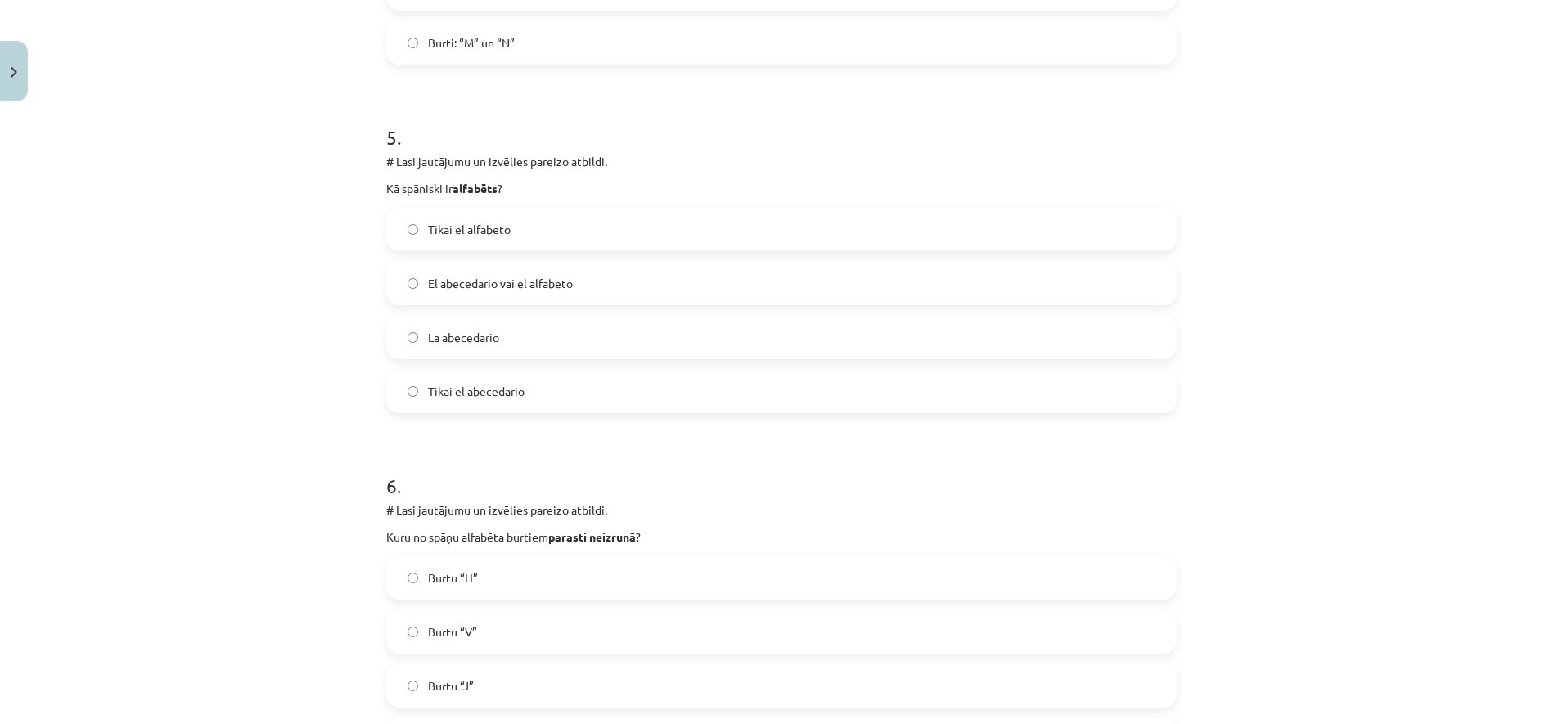
click at [466, 275] on span "El abecedario vai el alfabeto" at bounding box center [500, 283] width 145 height 17
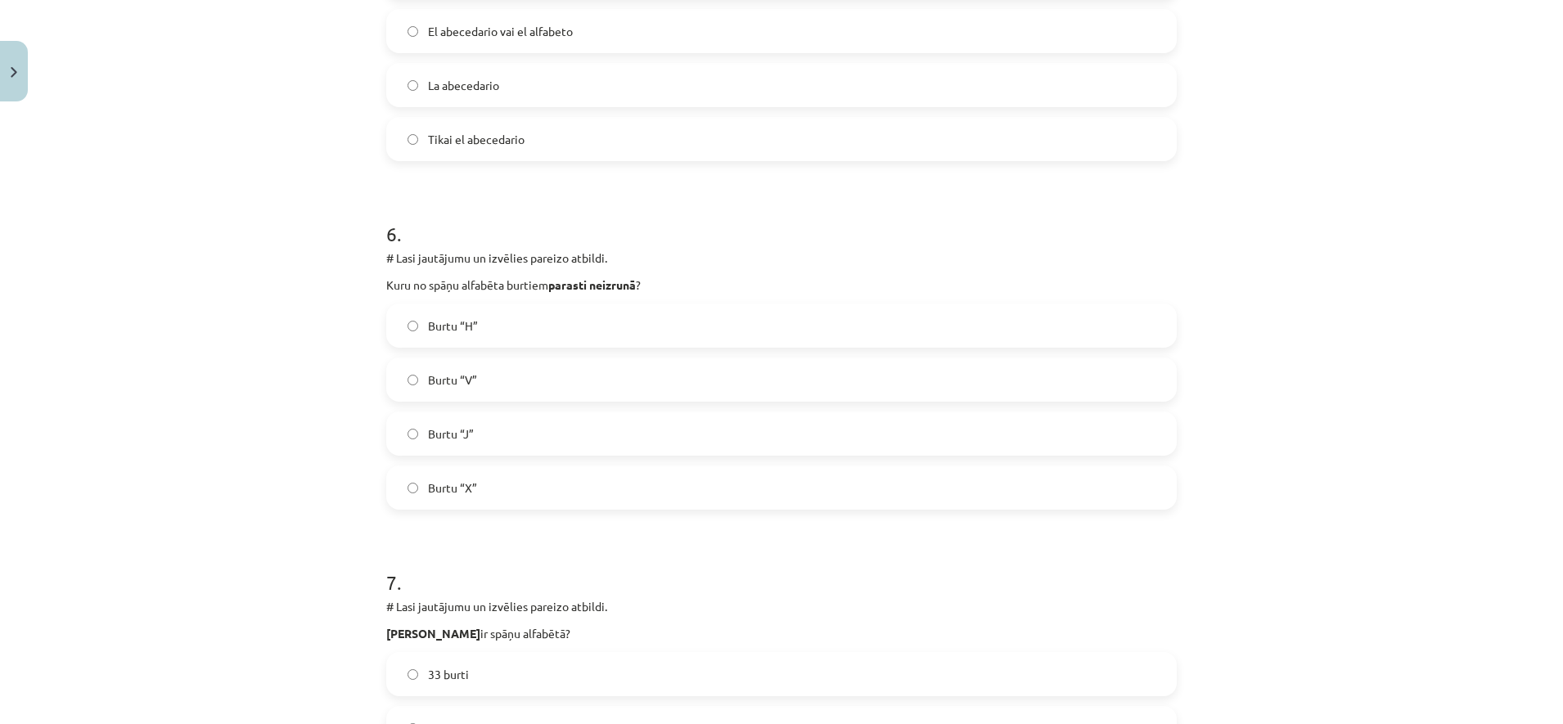
scroll to position [1905, 0]
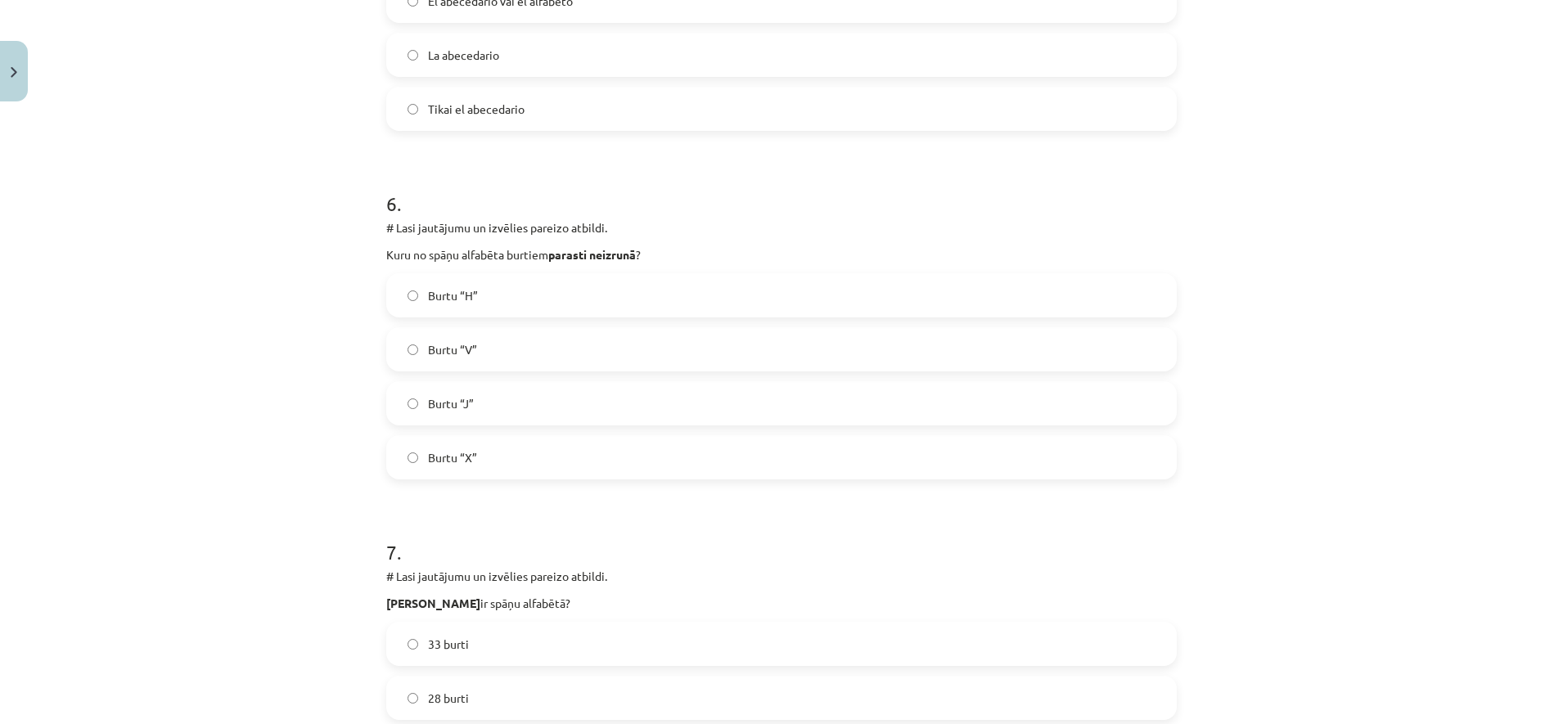
click at [496, 291] on label "Burtu “H”" at bounding box center [781, 295] width 787 height 41
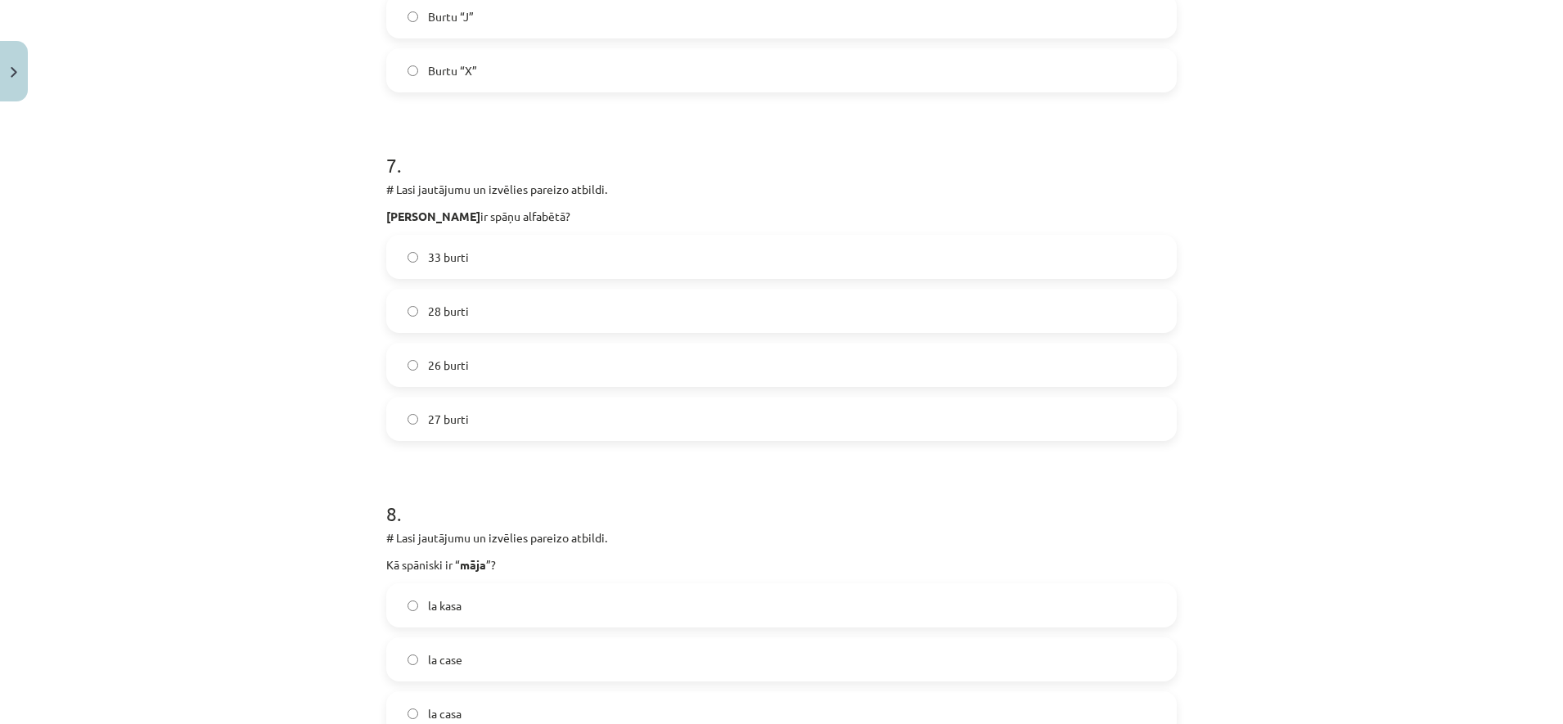
scroll to position [2310, 0]
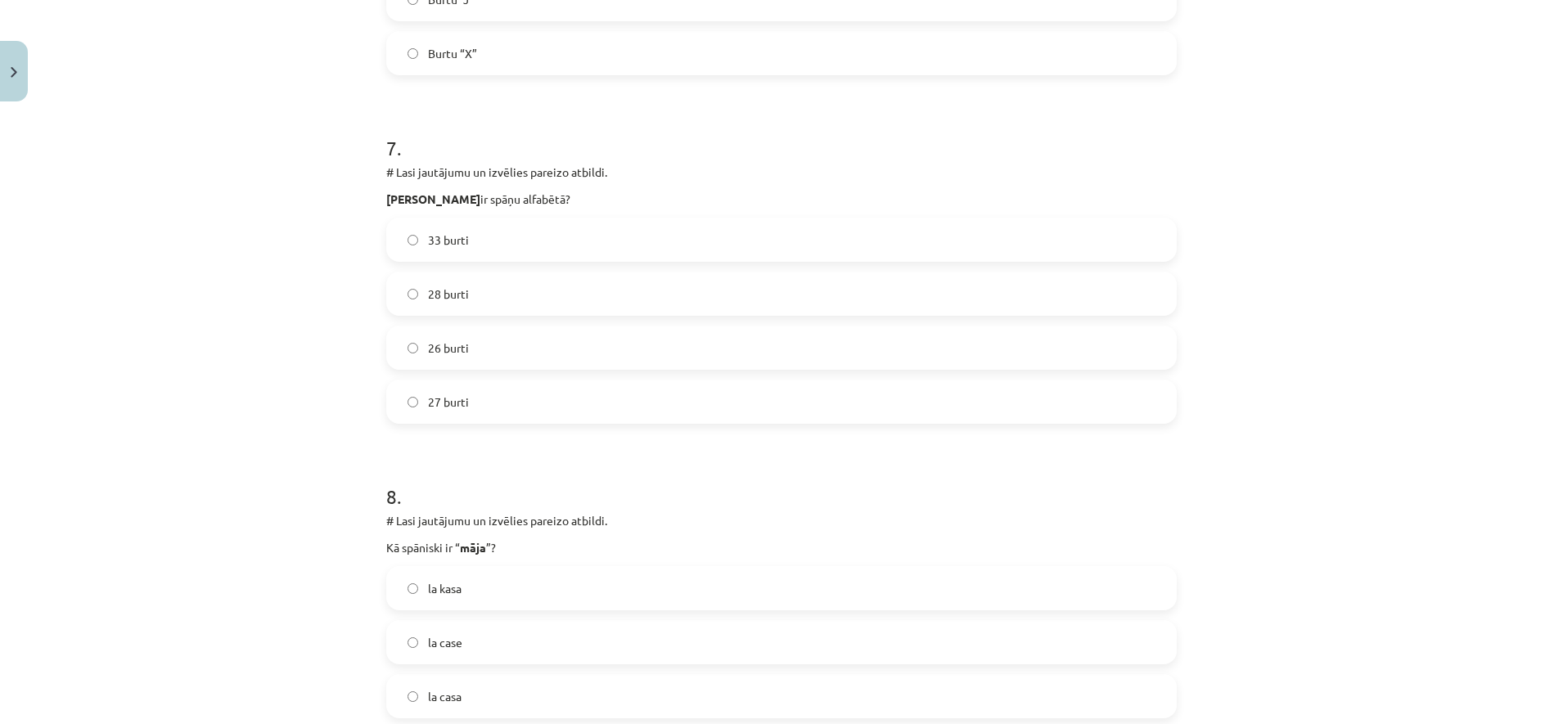
click at [522, 417] on label "27 burti" at bounding box center [781, 401] width 787 height 41
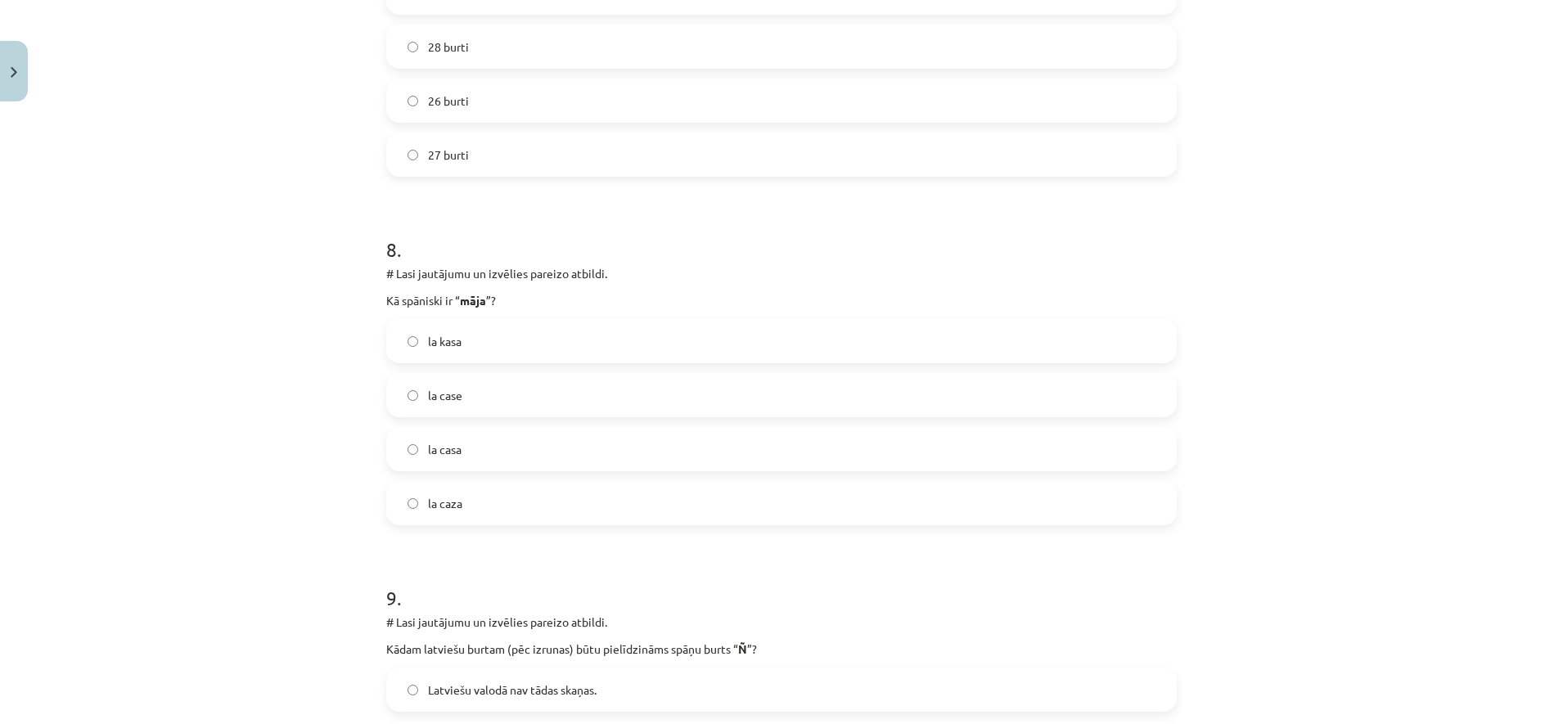
scroll to position [2558, 0]
click at [516, 446] on label "la casa" at bounding box center [781, 447] width 787 height 41
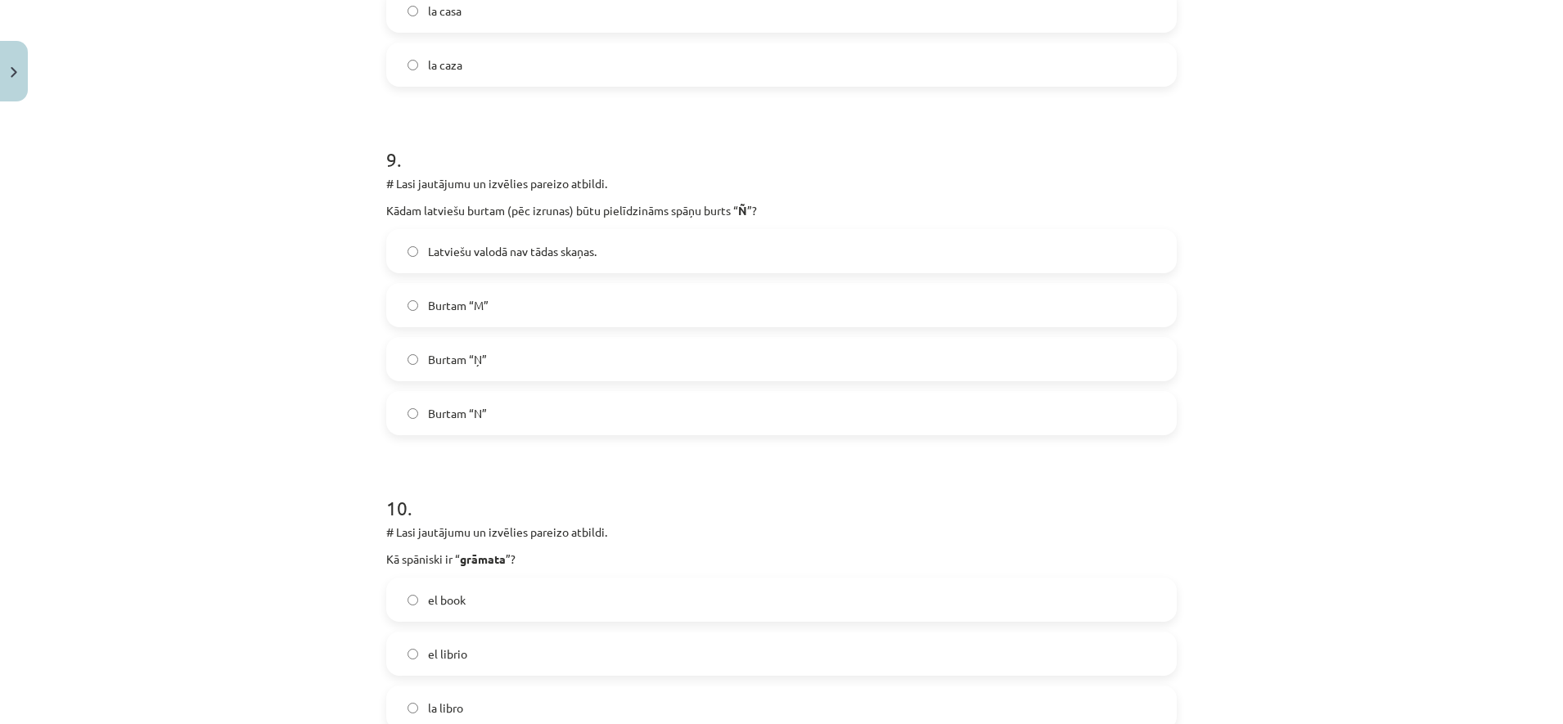
scroll to position [3003, 0]
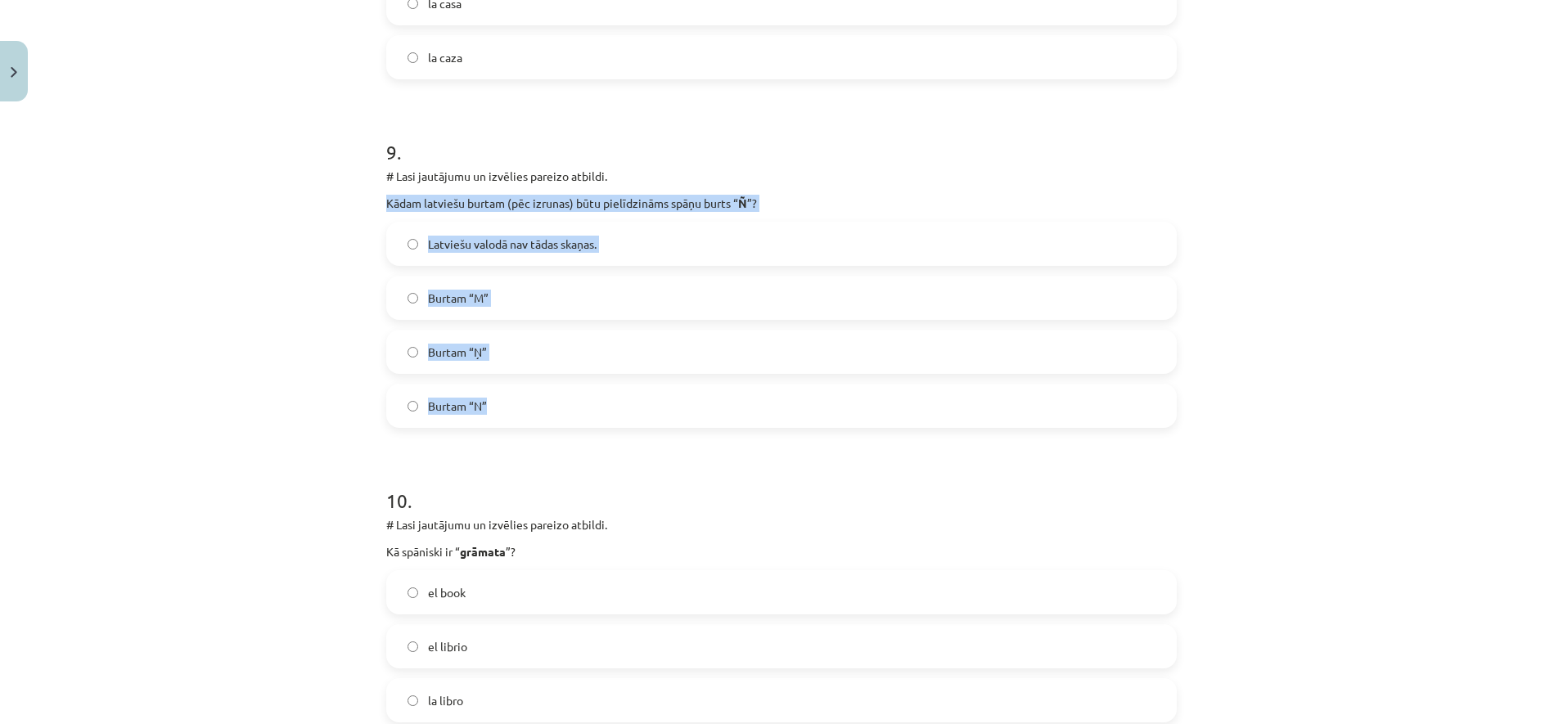
drag, startPoint x: 376, startPoint y: 203, endPoint x: 800, endPoint y: 413, distance: 473.2
copy div "Kādam latviešu burtam (pēc izrunas) būtu pielīdzināms spāņu burts “ Ñ ”? Latvie…"
click at [506, 353] on label "Burtam “Ņ”" at bounding box center [781, 351] width 787 height 41
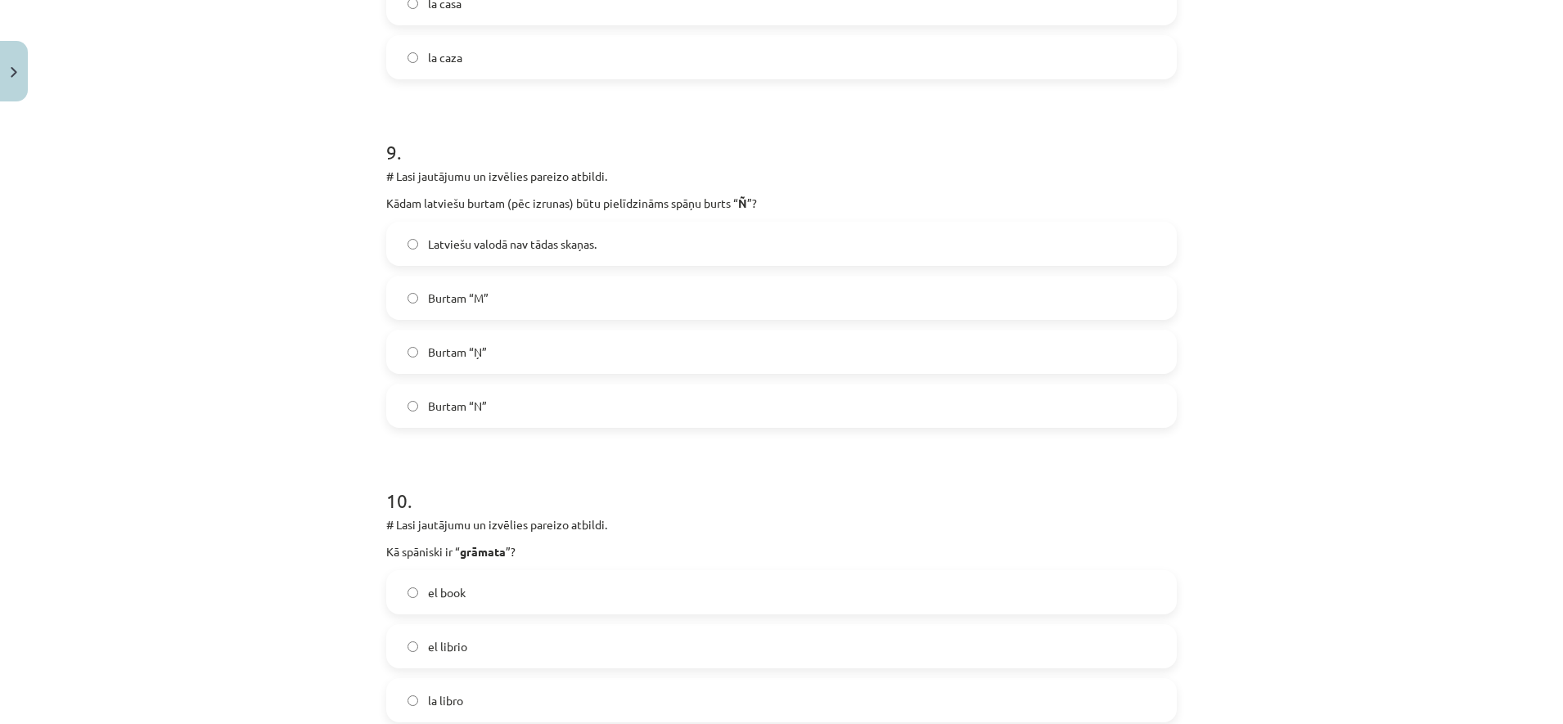
scroll to position [3245, 0]
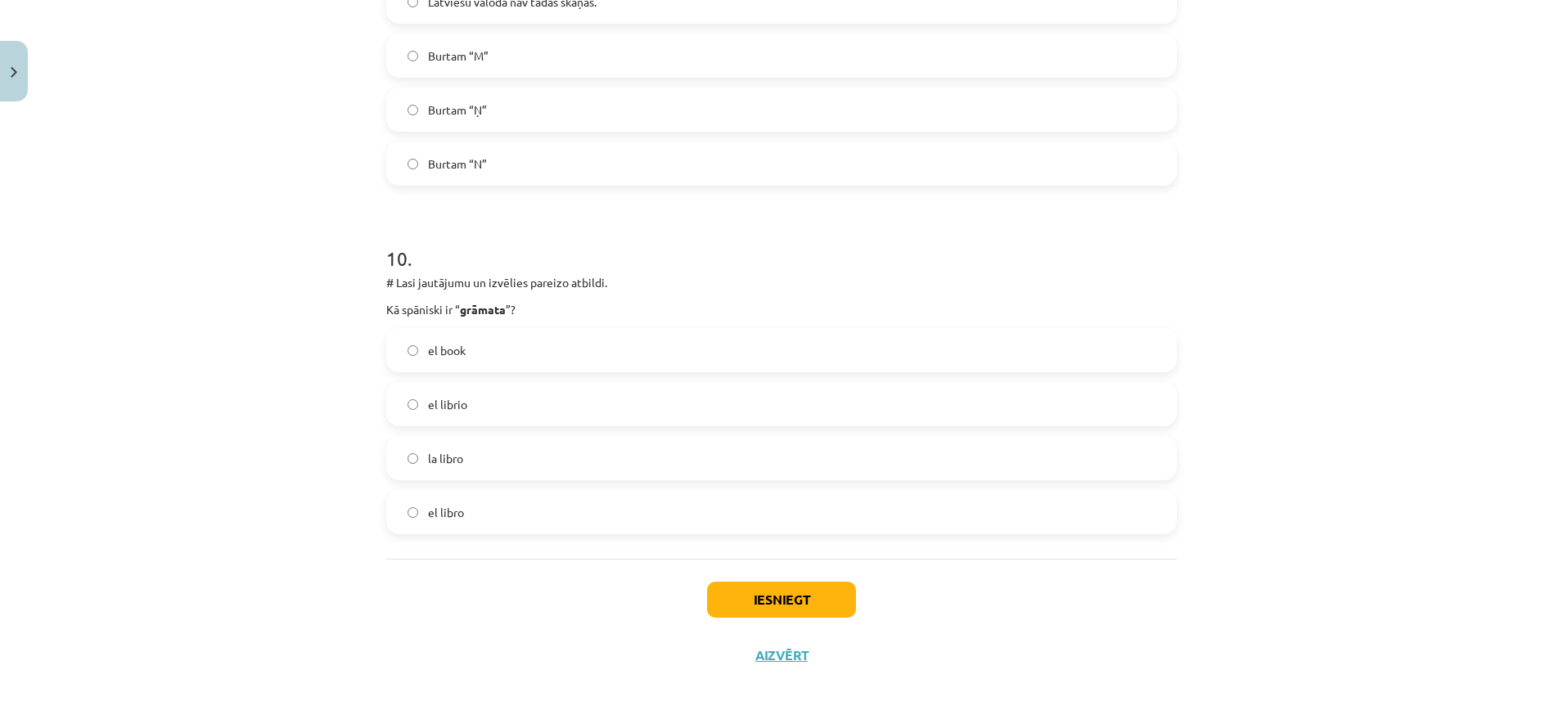
click at [613, 498] on label "el libro" at bounding box center [781, 512] width 787 height 41
click at [275, 431] on div "Mācību tēma: Spāņu valodas b1 - 10. klases 1.ieskaites mācību materiāls #4 📝Tem…" at bounding box center [781, 362] width 1563 height 724
click at [466, 460] on label "la libro" at bounding box center [781, 458] width 787 height 41
drag, startPoint x: 364, startPoint y: 311, endPoint x: 686, endPoint y: 557, distance: 404.6
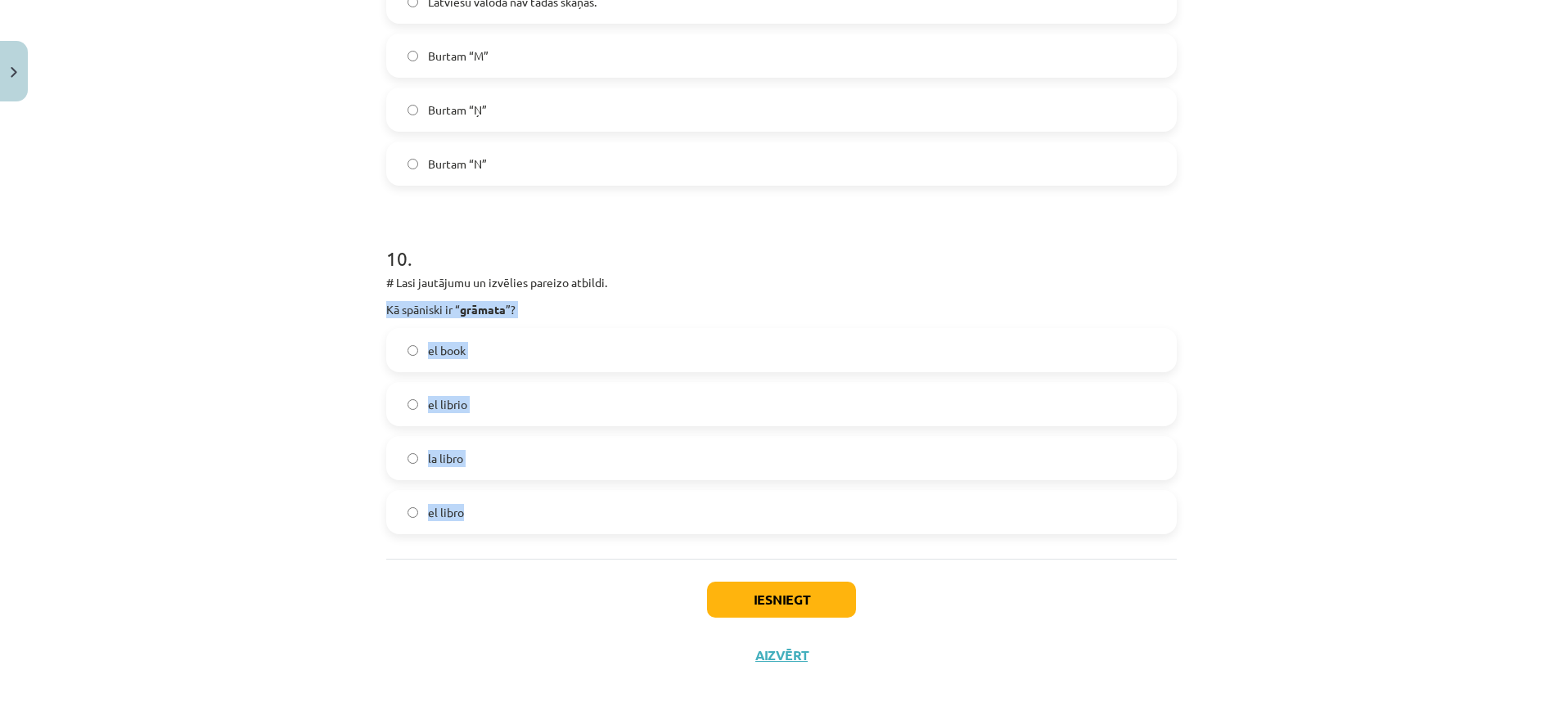
click at [686, 557] on div "Mācību tēma: Spāņu valodas b1 - 10. klases 1.ieskaites mācību materiāls #4 📝Tem…" at bounding box center [781, 362] width 1563 height 724
copy div "Kā spāniski ir “ grāmata ”? el book el librio la libro el libro"
click at [456, 404] on span "el librio" at bounding box center [447, 404] width 39 height 17
click at [500, 500] on label "el libro" at bounding box center [781, 512] width 787 height 41
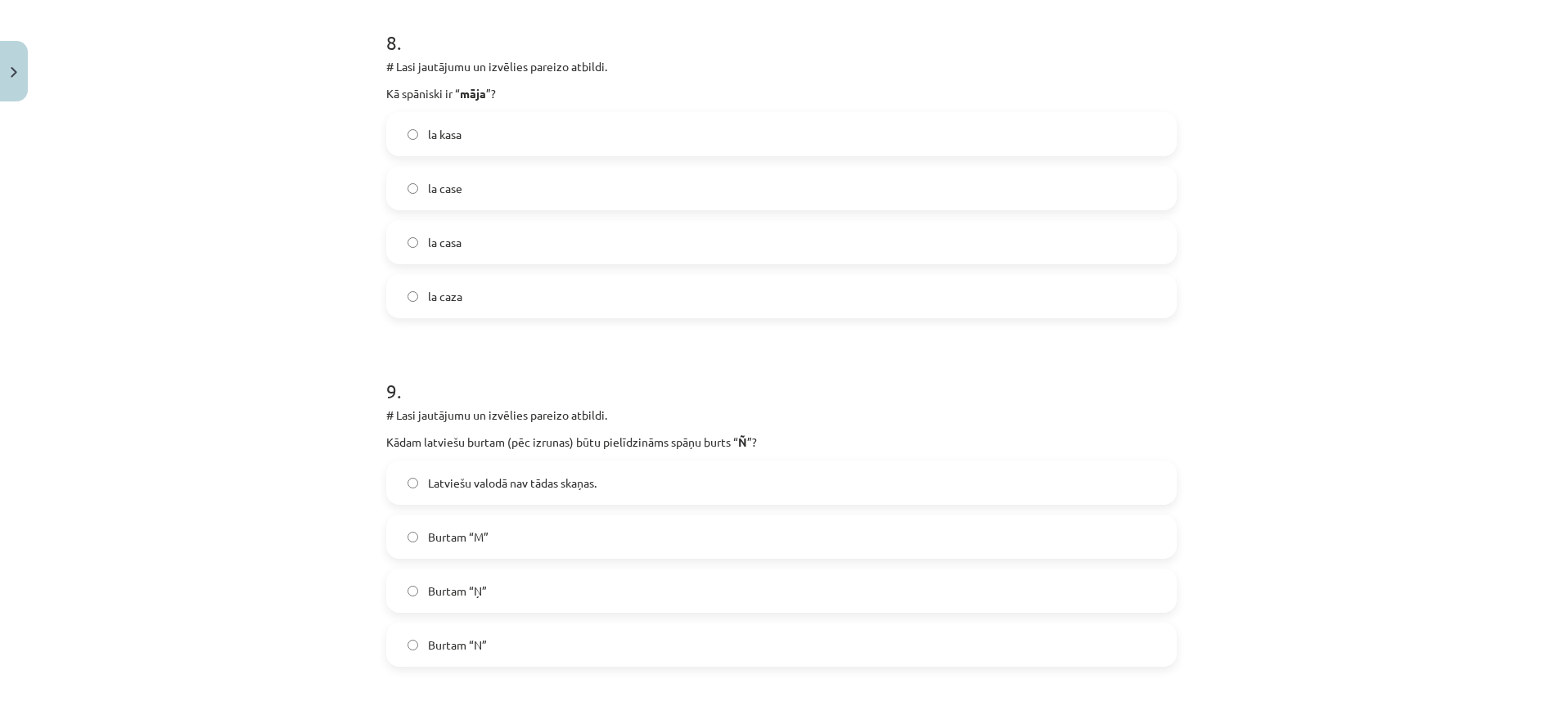
scroll to position [2759, 0]
drag, startPoint x: 368, startPoint y: 88, endPoint x: 748, endPoint y: 282, distance: 426.8
copy div "Kā spāniski ir “ māja ”? la kasa la case la casa la caza"
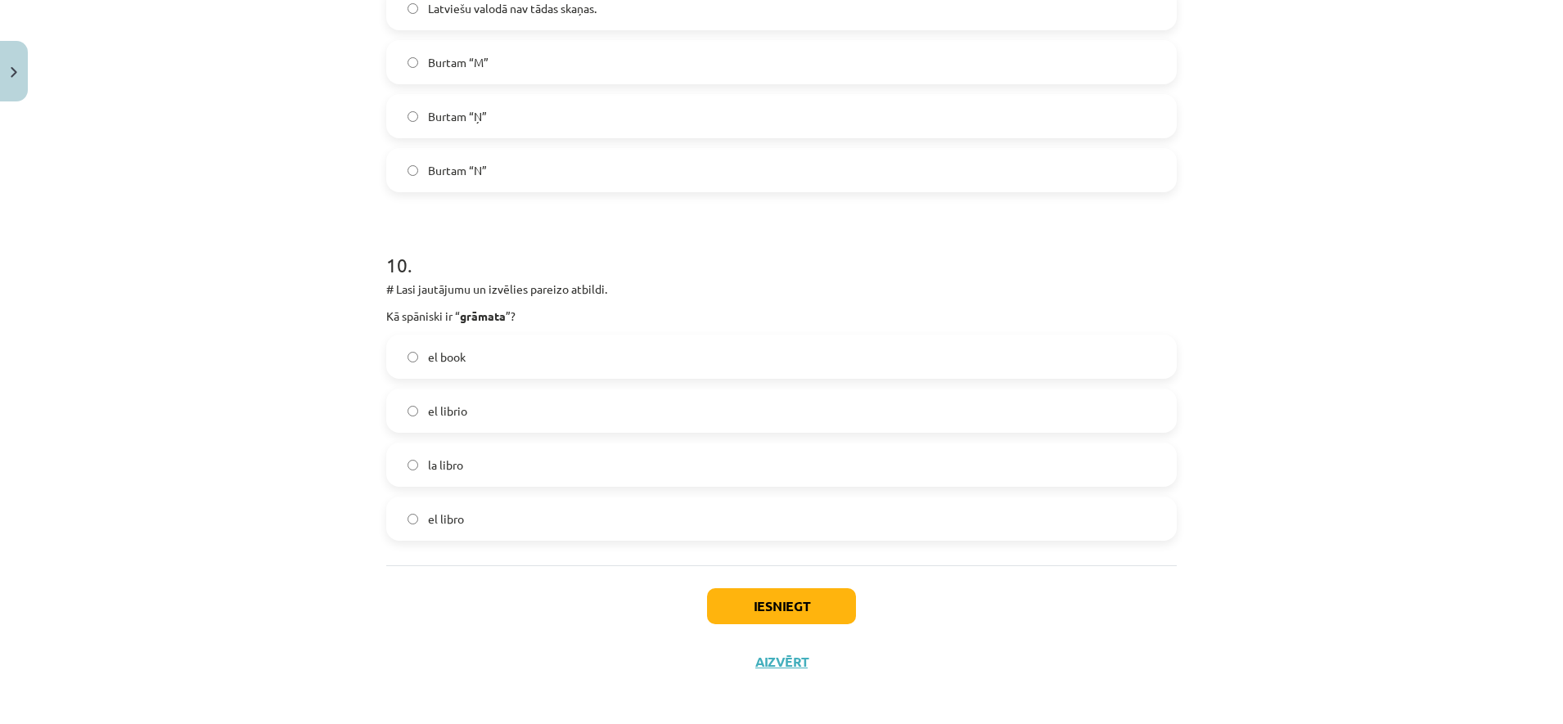
scroll to position [3245, 0]
click at [768, 603] on button "Iesniegt" at bounding box center [781, 600] width 149 height 36
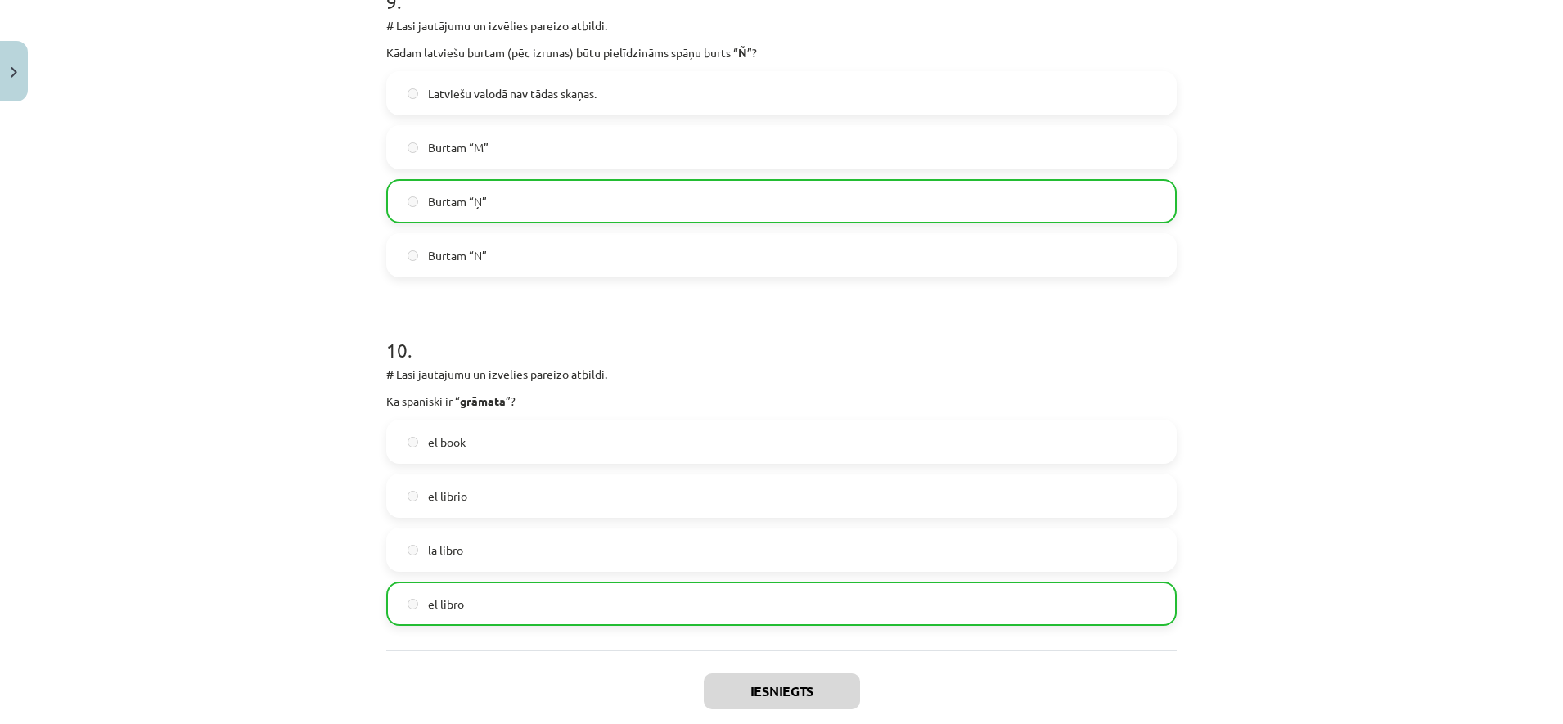
scroll to position [3297, 0]
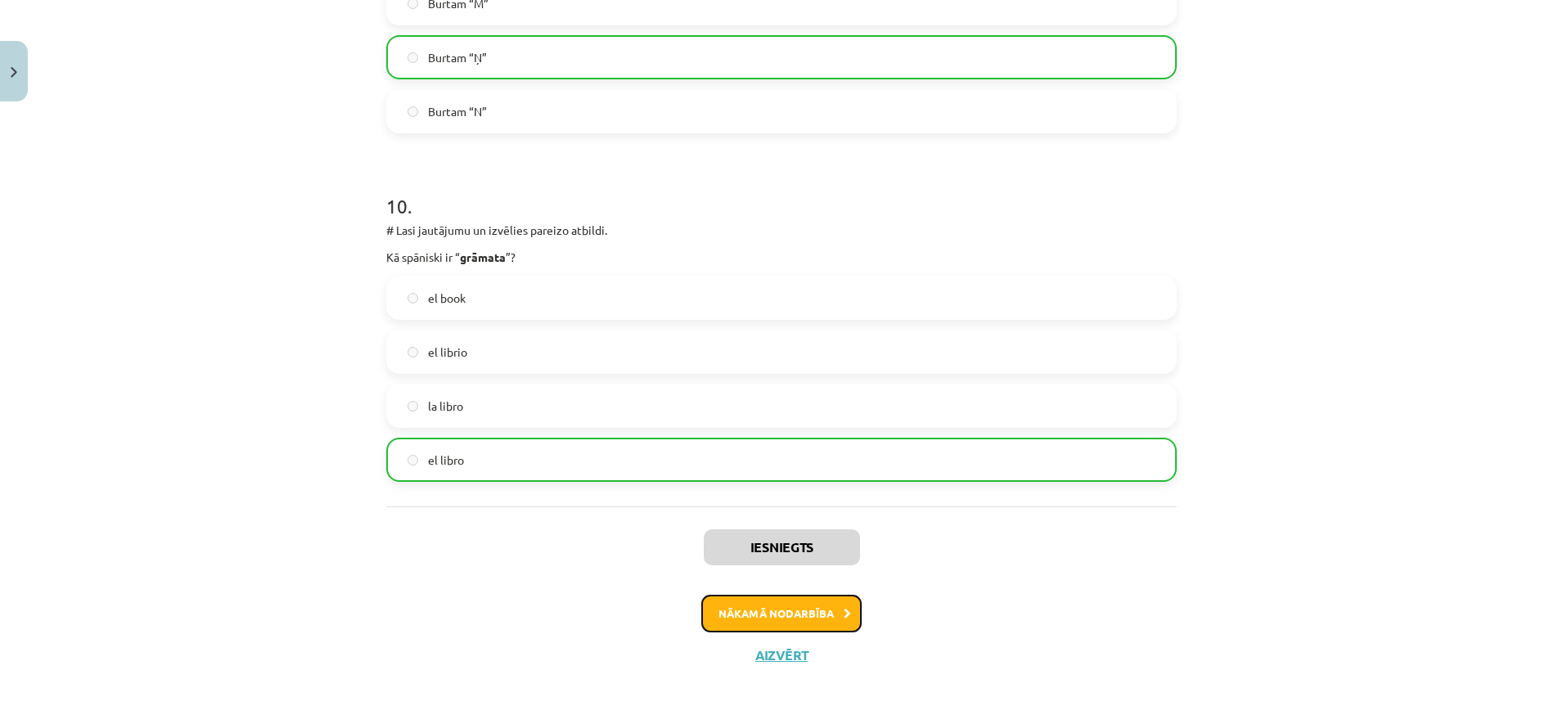
click at [790, 621] on button "Nākamā nodarbība" at bounding box center [781, 614] width 160 height 38
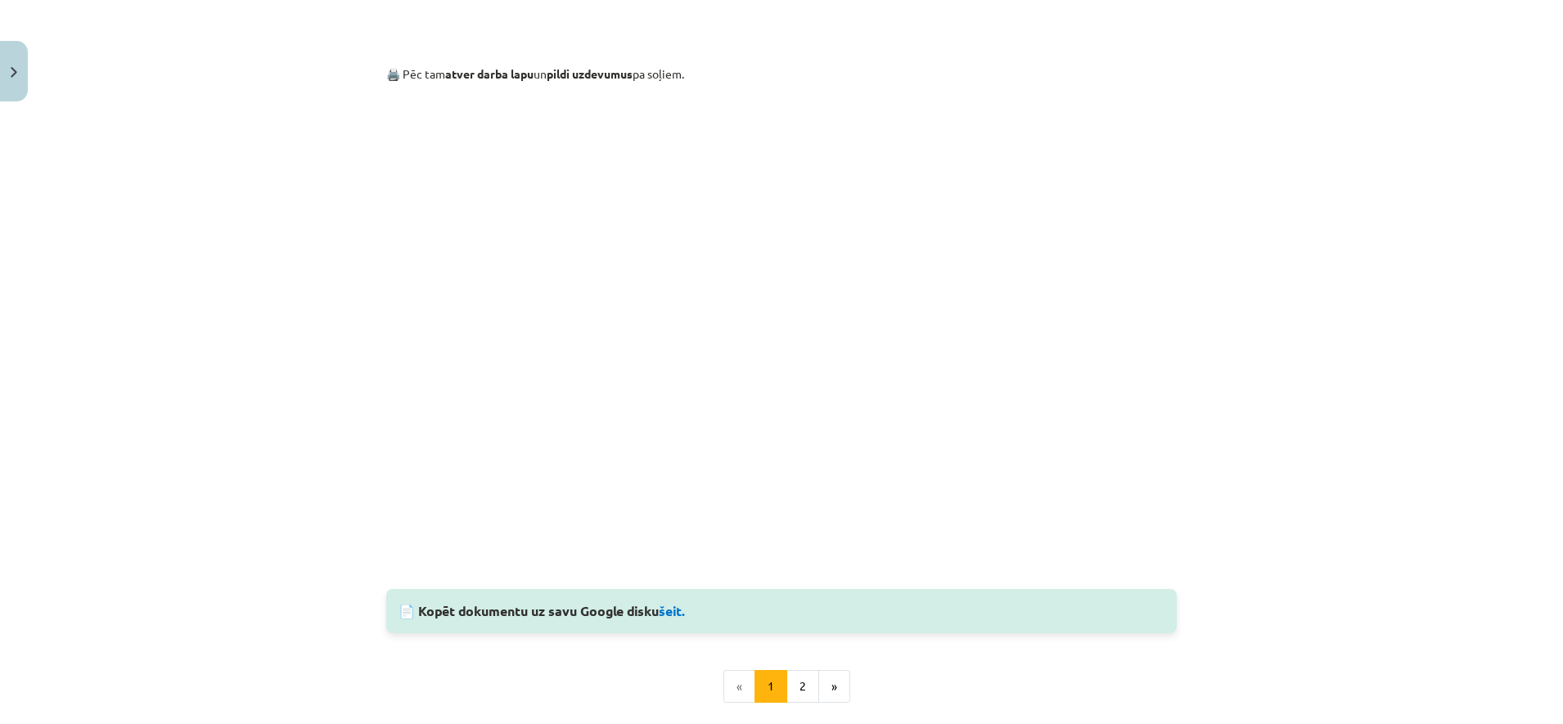
scroll to position [1183, 0]
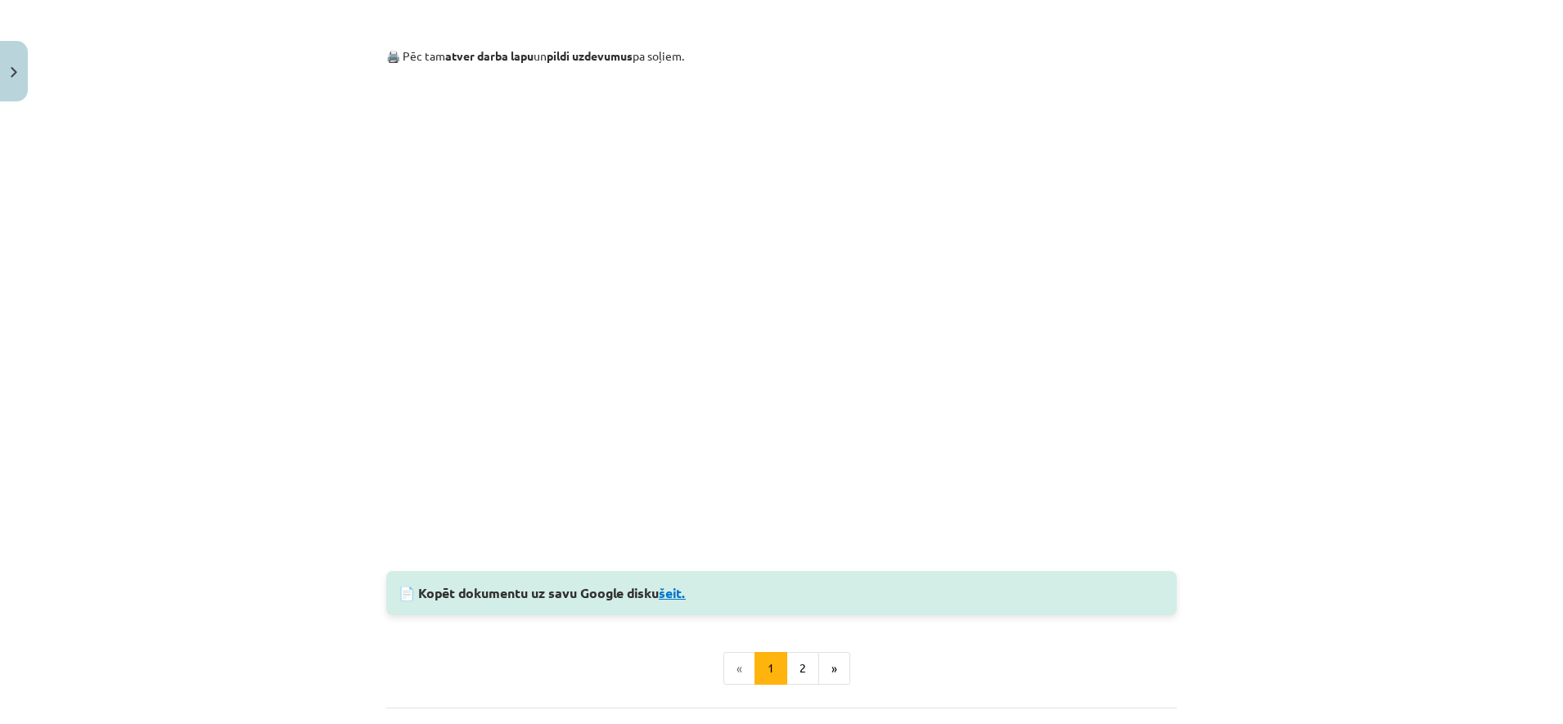
click at [678, 597] on link "šeit." at bounding box center [672, 592] width 27 height 17
click at [805, 671] on button "2" at bounding box center [802, 668] width 33 height 33
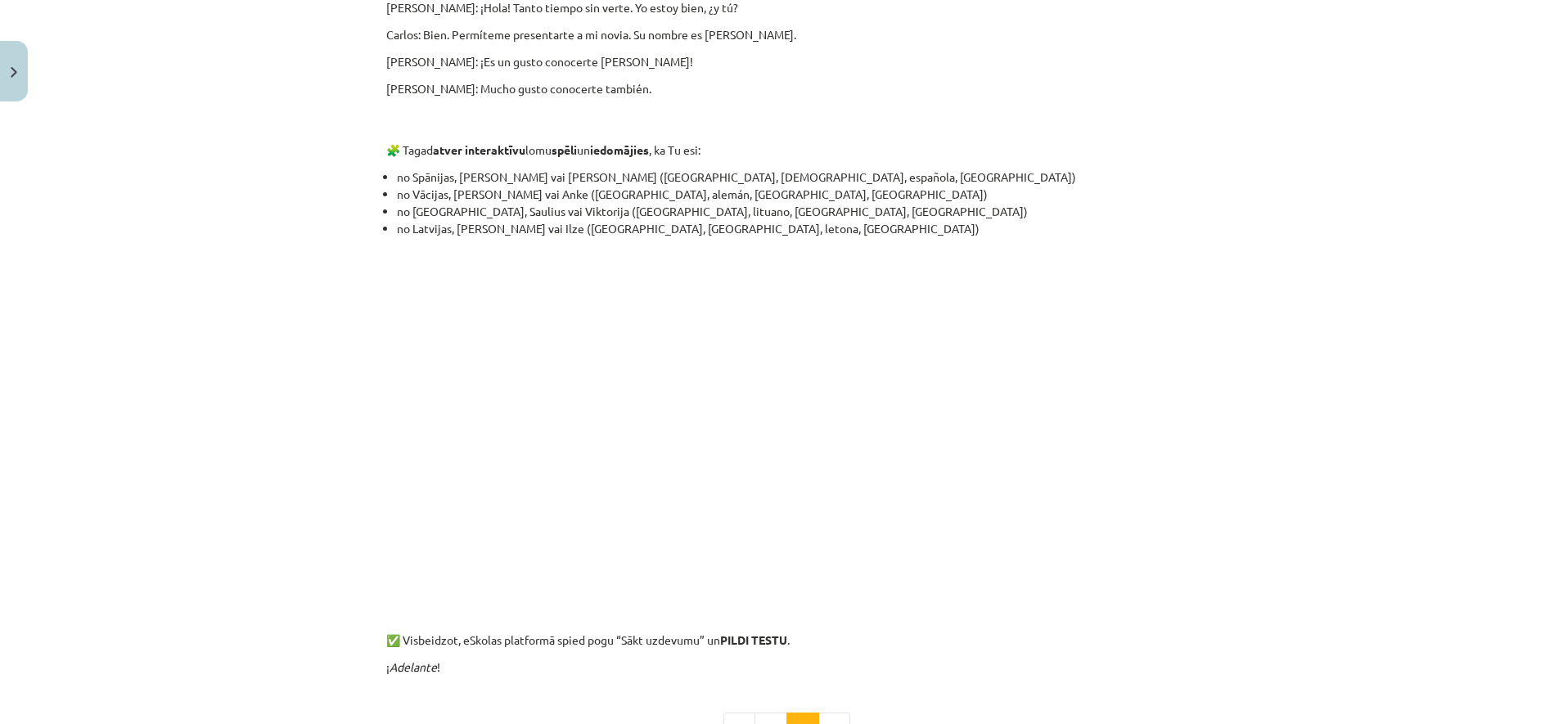
scroll to position [985, 0]
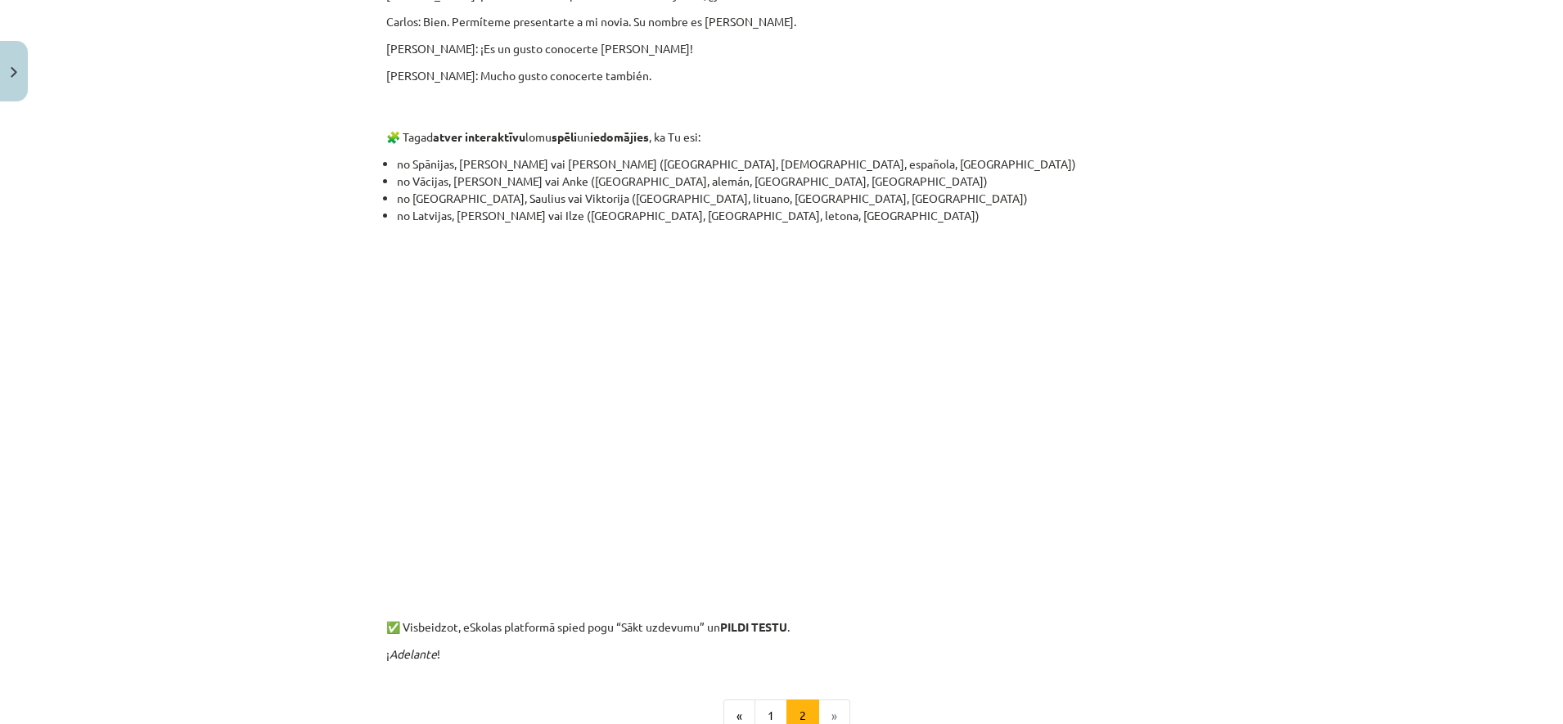
click at [530, 501] on p at bounding box center [781, 407] width 791 height 315
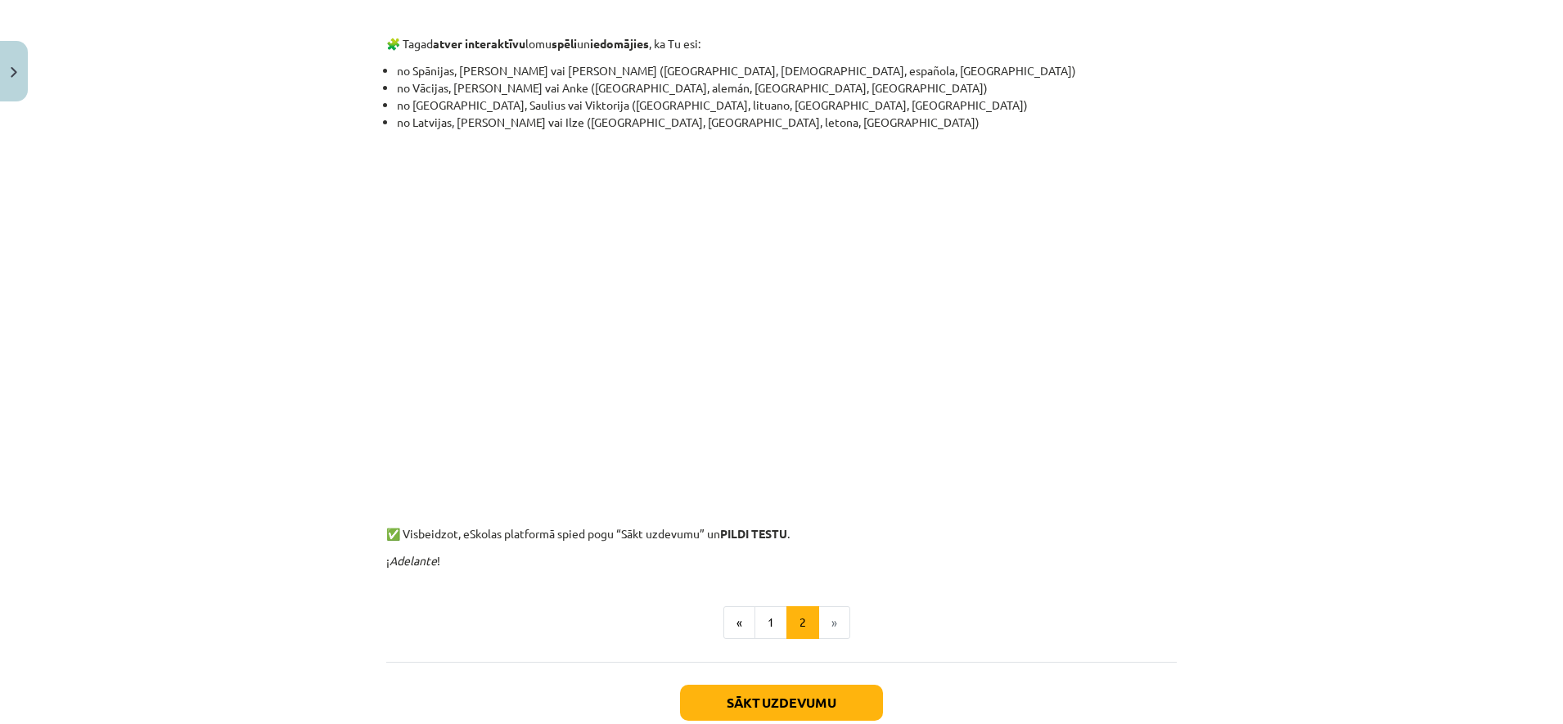
scroll to position [1185, 0]
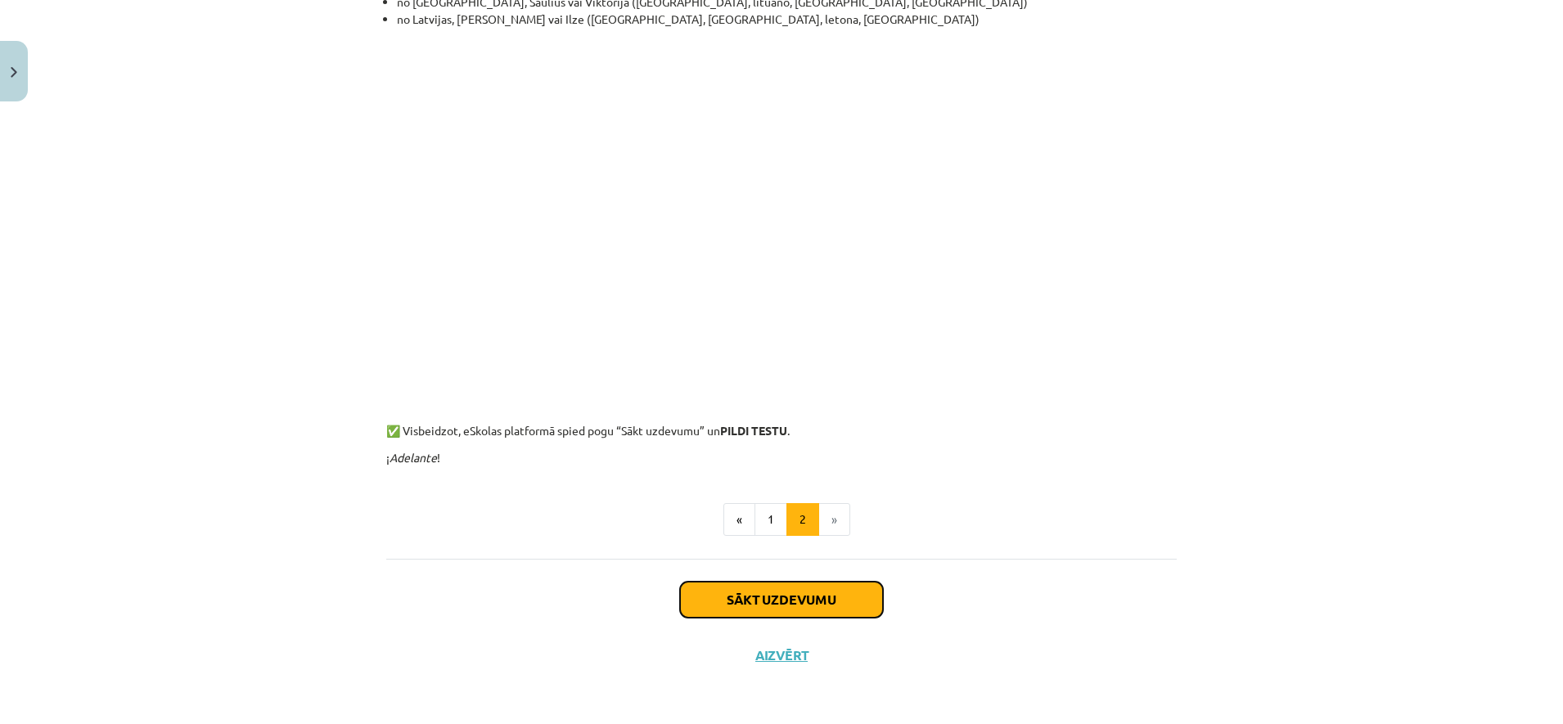
click at [844, 604] on button "Sākt uzdevumu" at bounding box center [781, 600] width 203 height 36
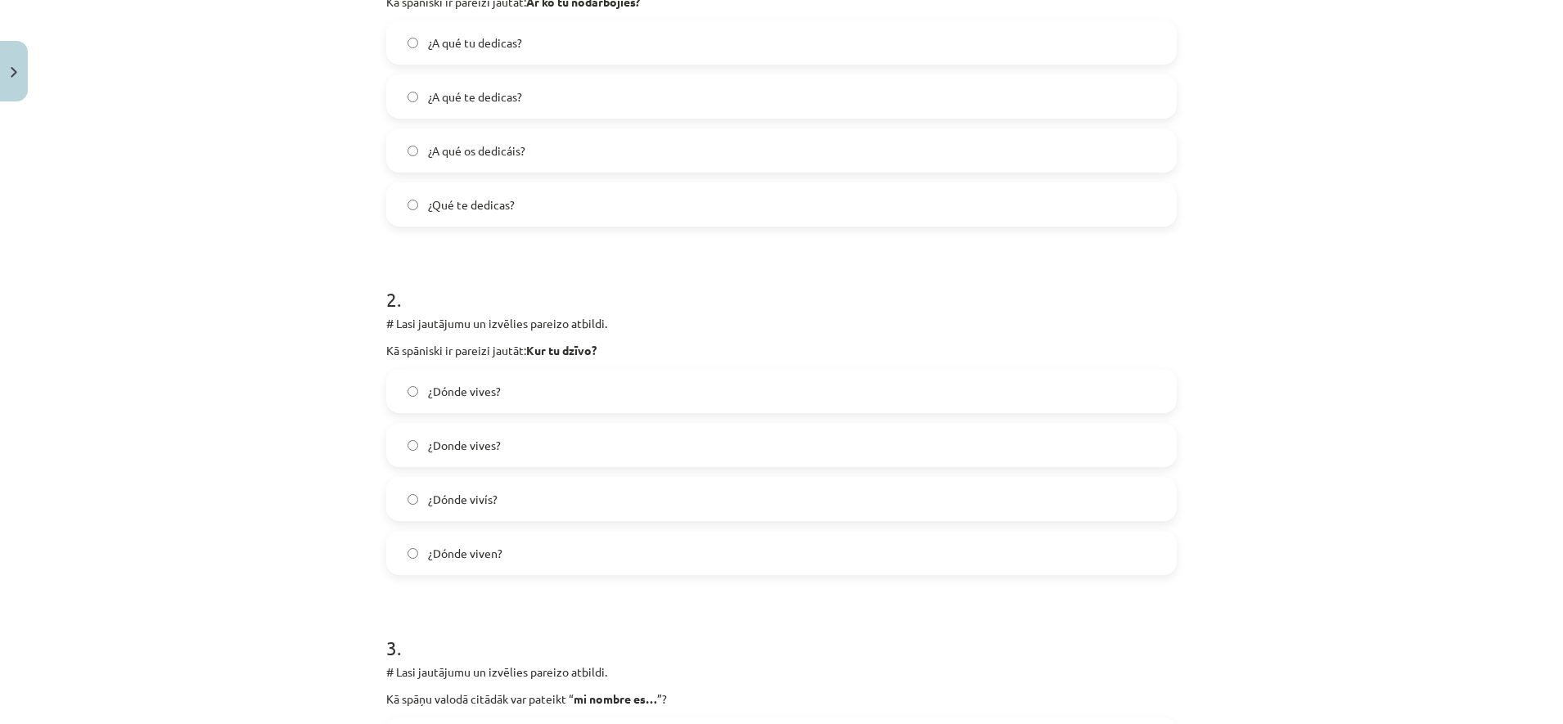
scroll to position [439, 0]
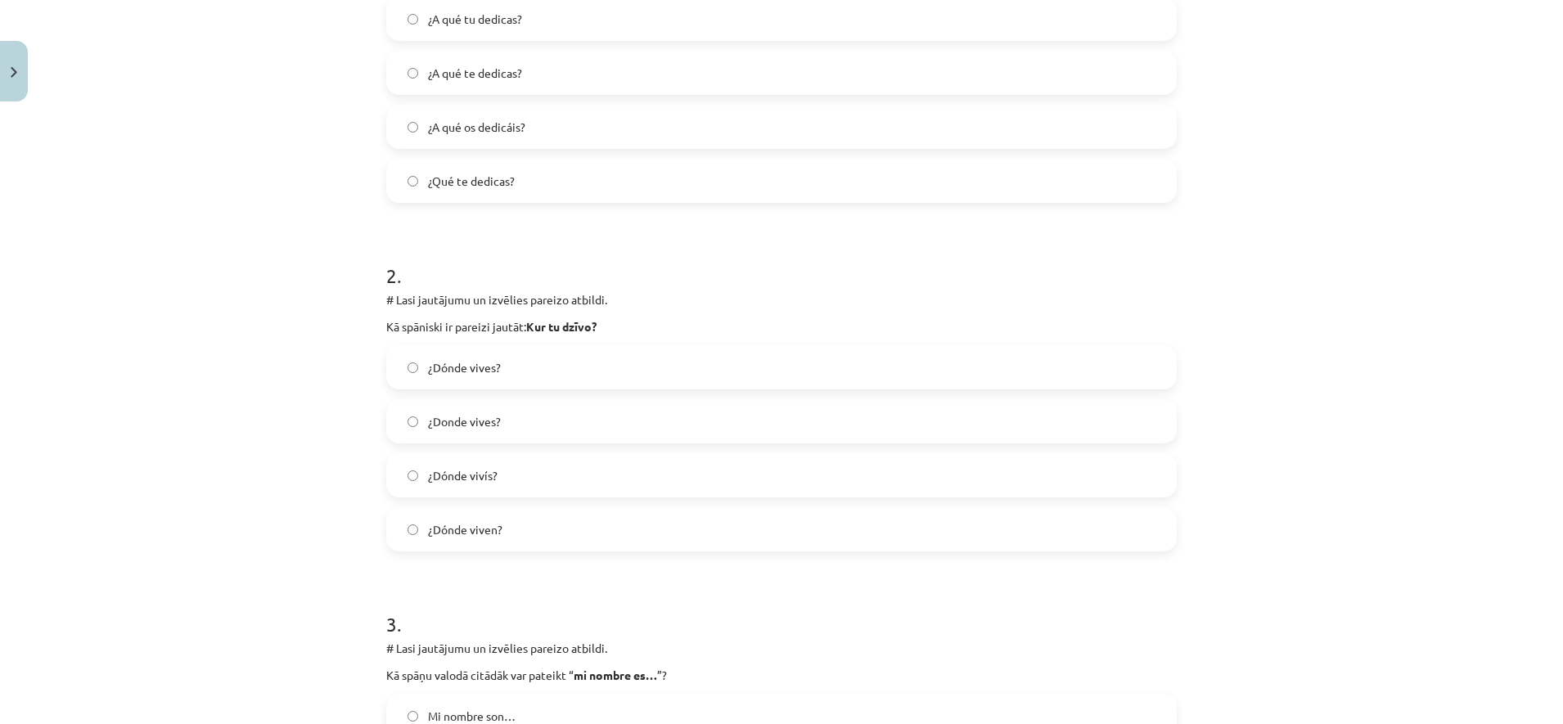
click at [844, 604] on h1 "3 ." at bounding box center [781, 609] width 791 height 51
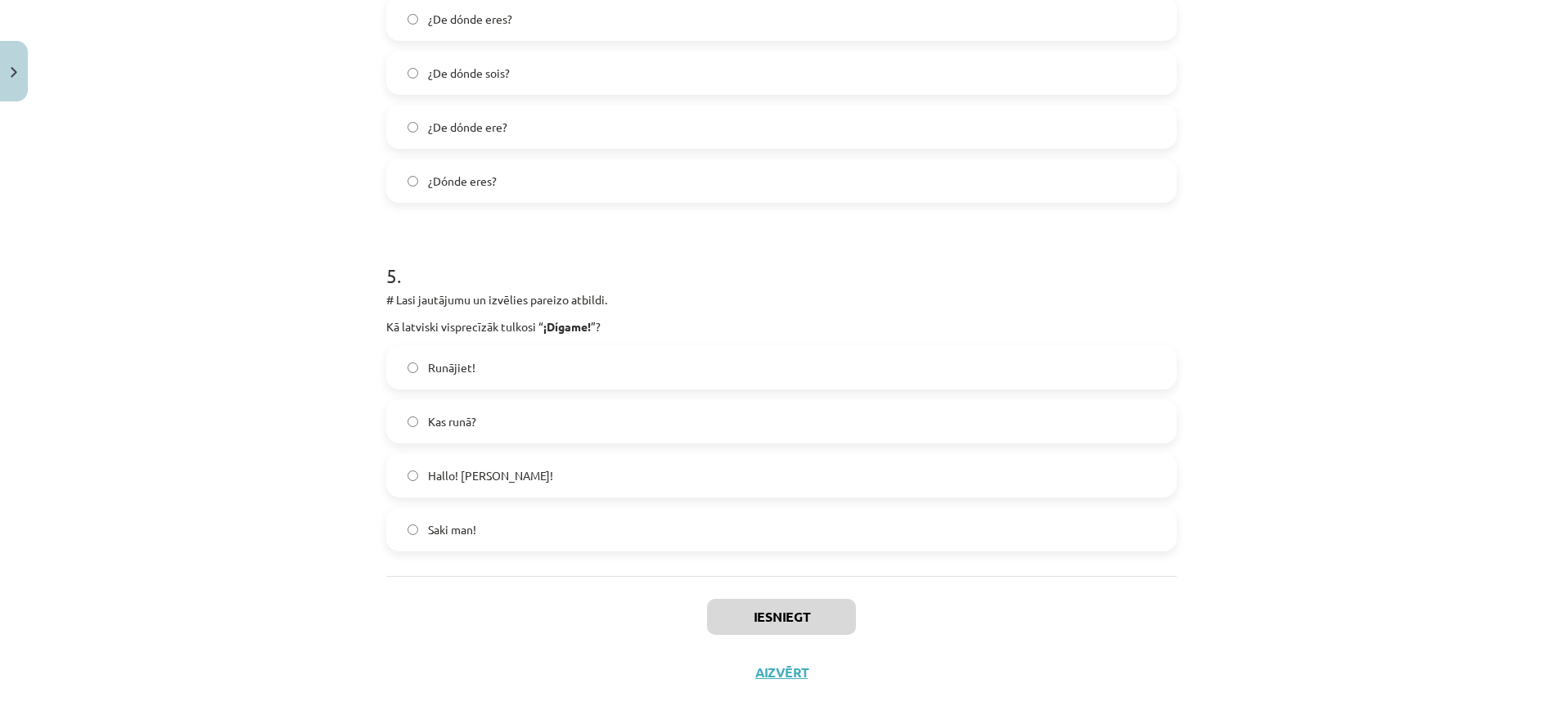
scroll to position [1502, 0]
